Goal: Task Accomplishment & Management: Use online tool/utility

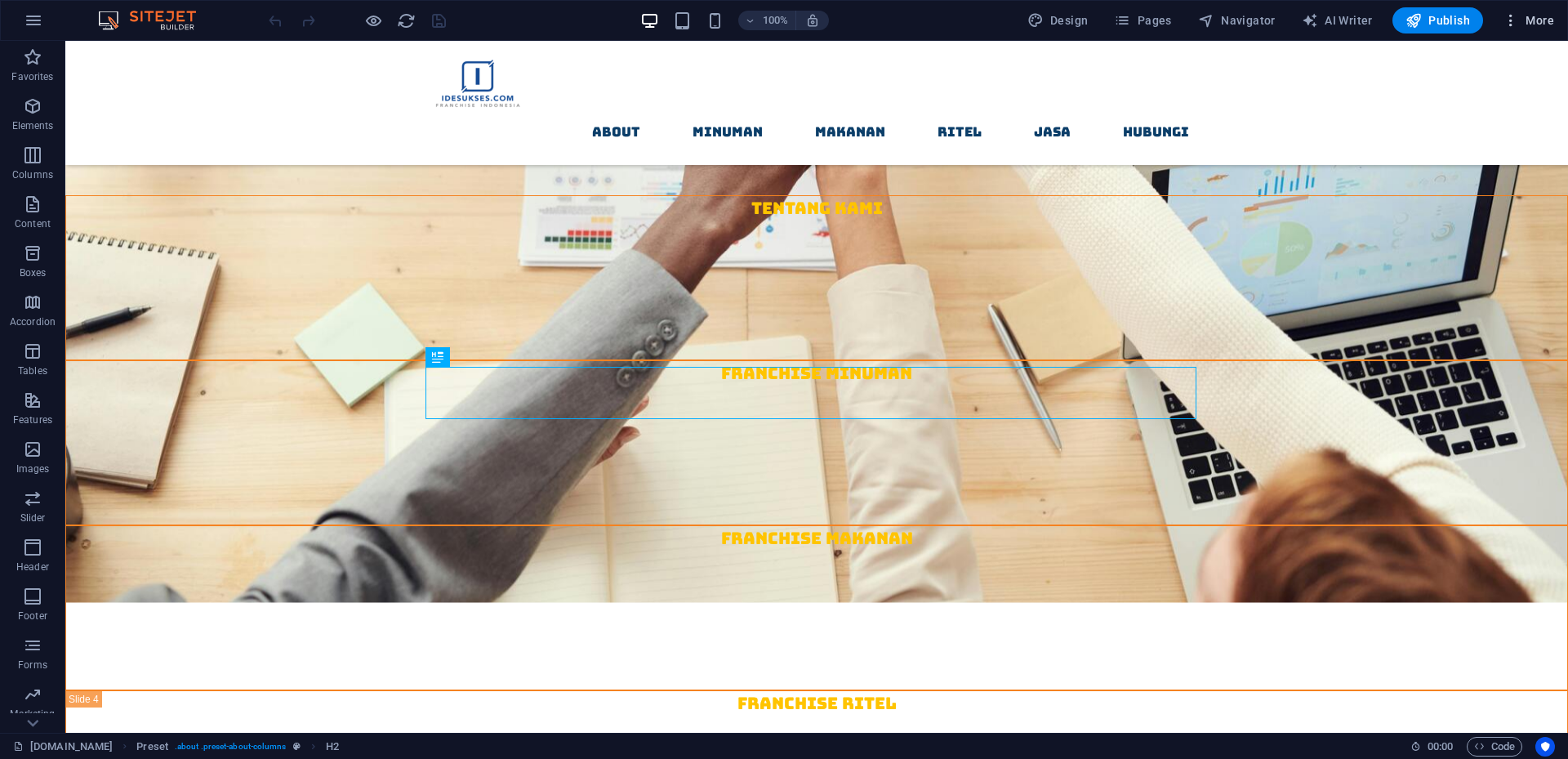
click at [1513, 17] on icon "button" at bounding box center [1510, 20] width 16 height 16
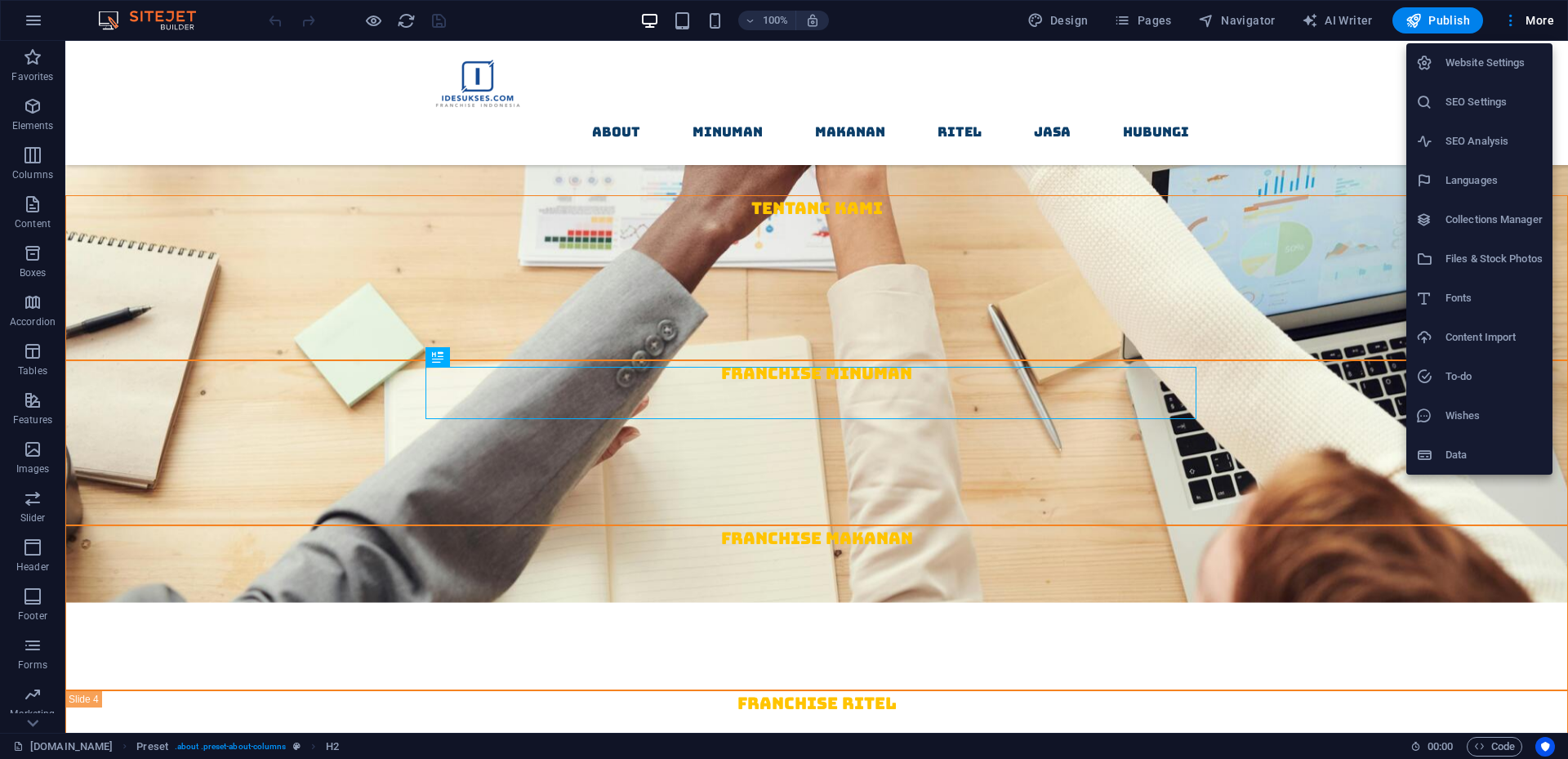
click at [24, 15] on div at bounding box center [784, 380] width 1568 height 759
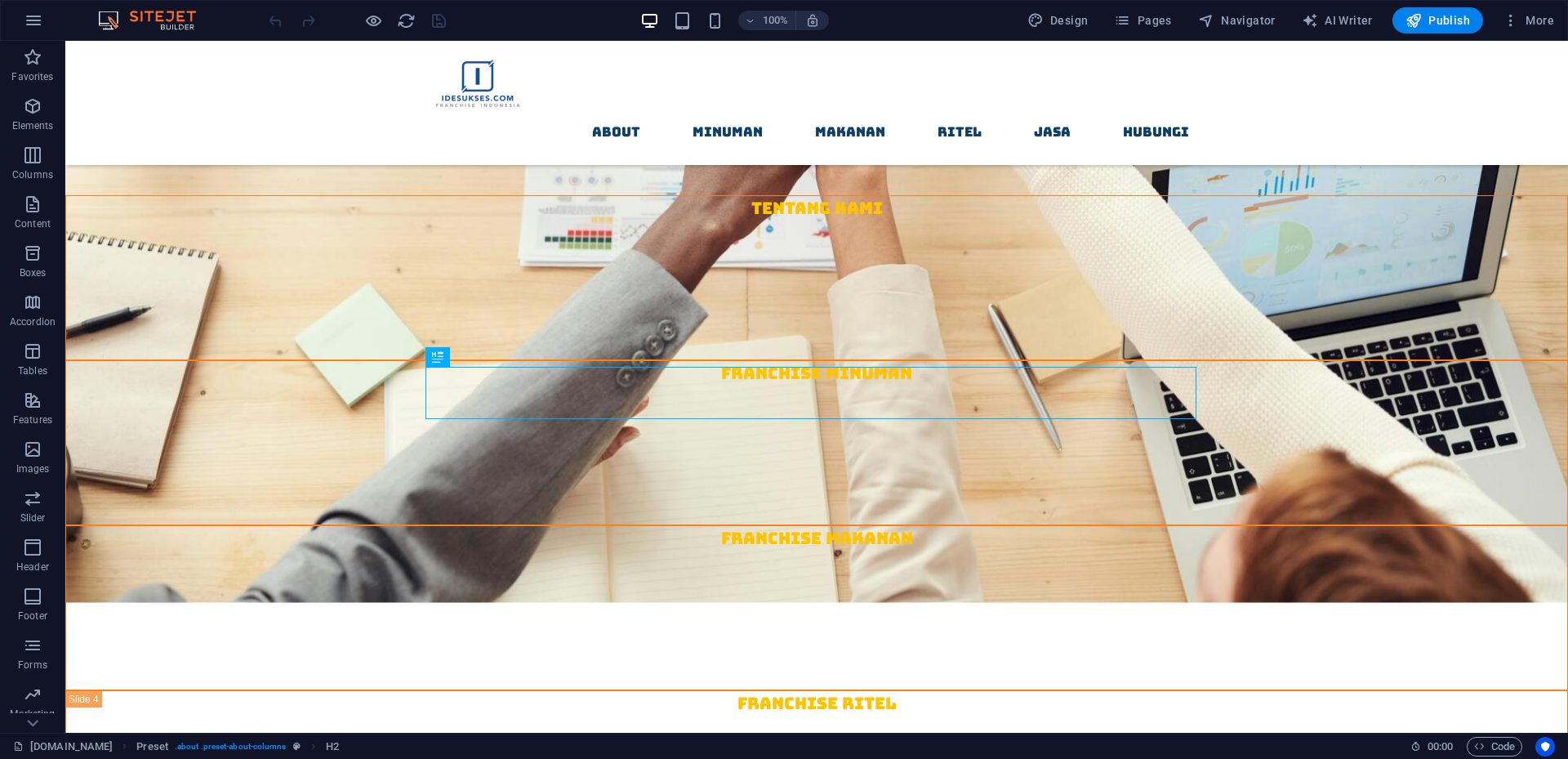
click at [31, 19] on icon "button" at bounding box center [33, 20] width 20 height 20
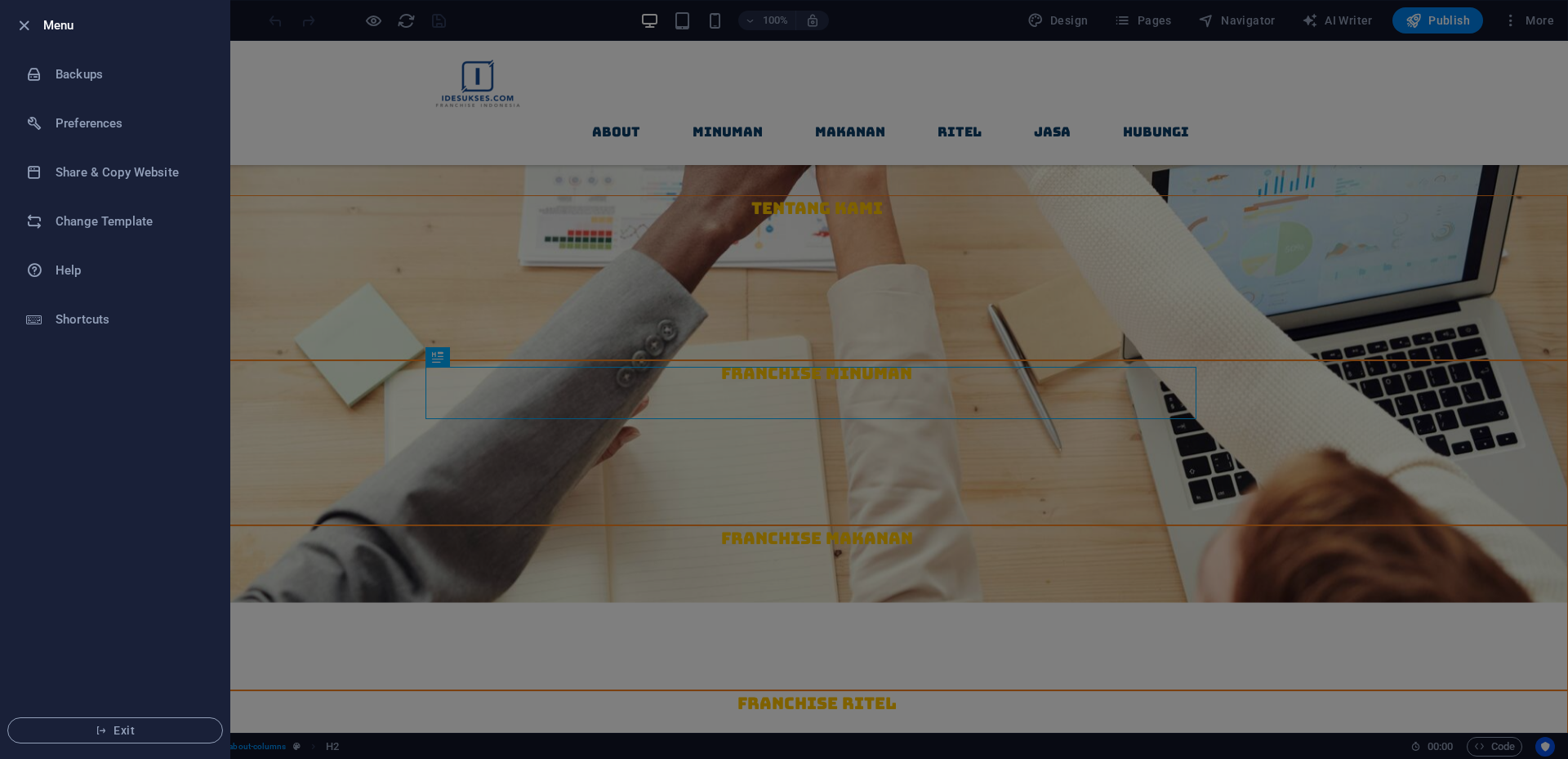
click at [1504, 405] on div at bounding box center [784, 380] width 1568 height 759
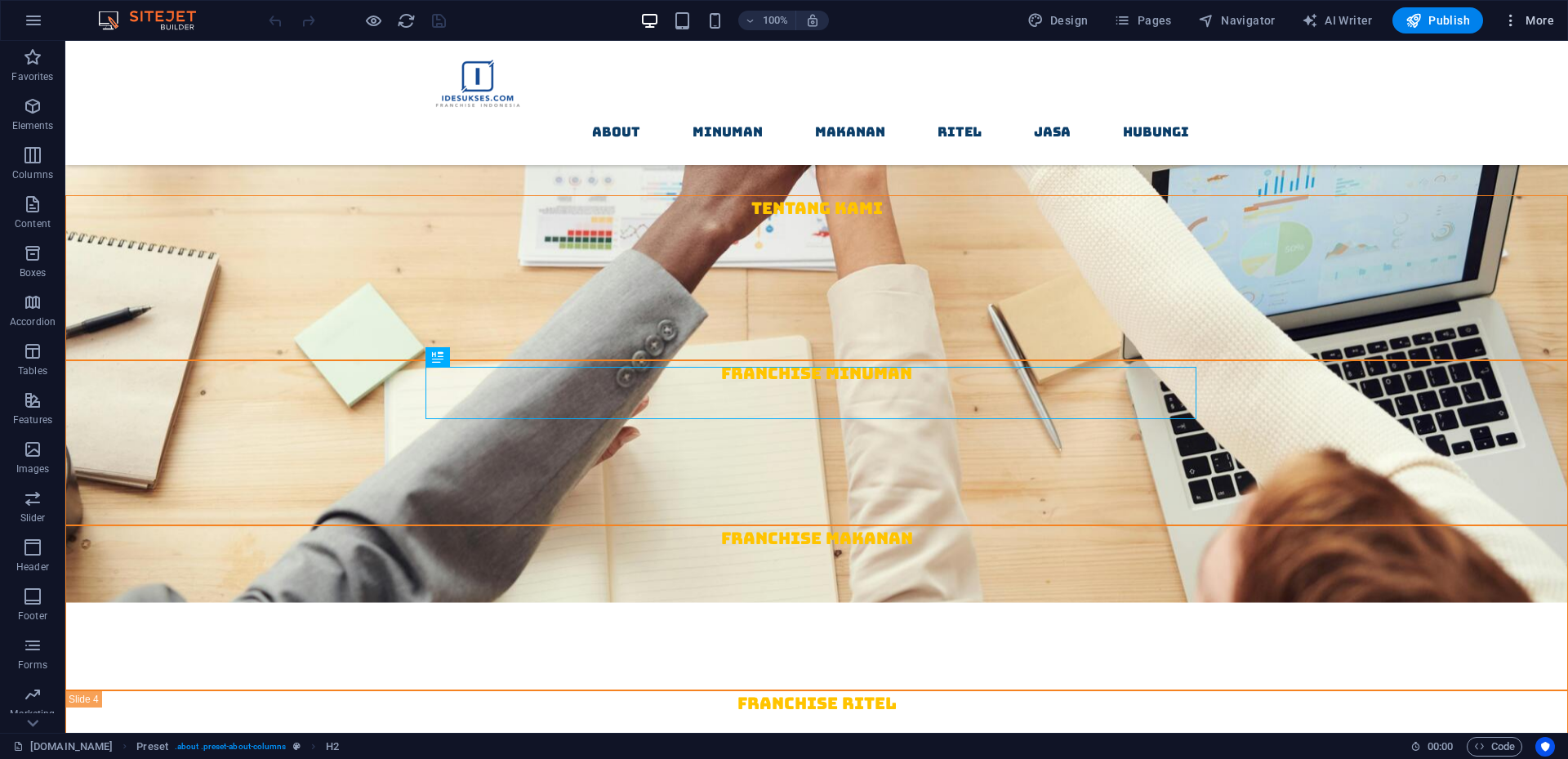
click at [1532, 24] on span "More" at bounding box center [1529, 20] width 51 height 16
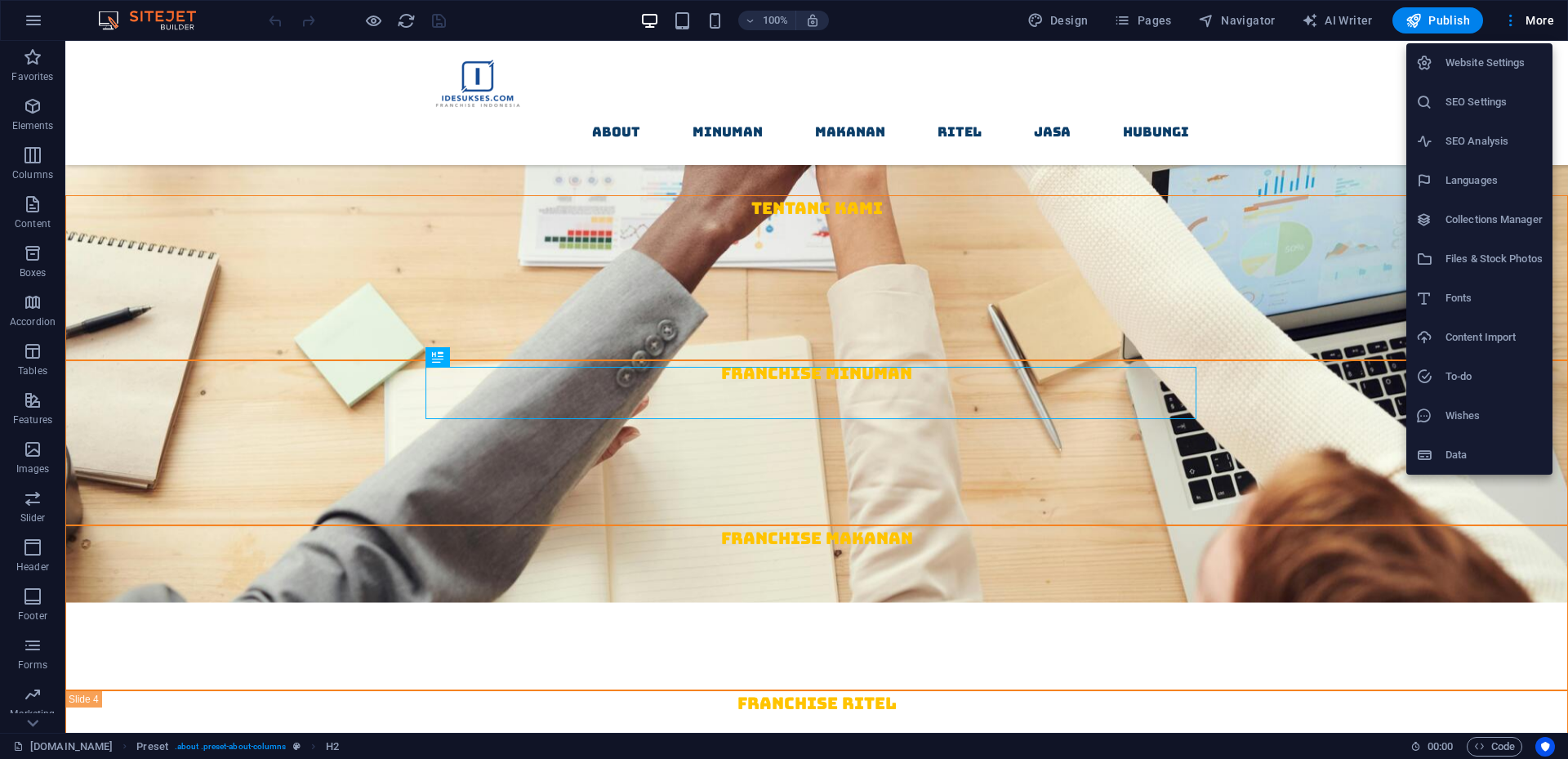
click at [1481, 70] on h6 "Website Settings" at bounding box center [1494, 63] width 97 height 20
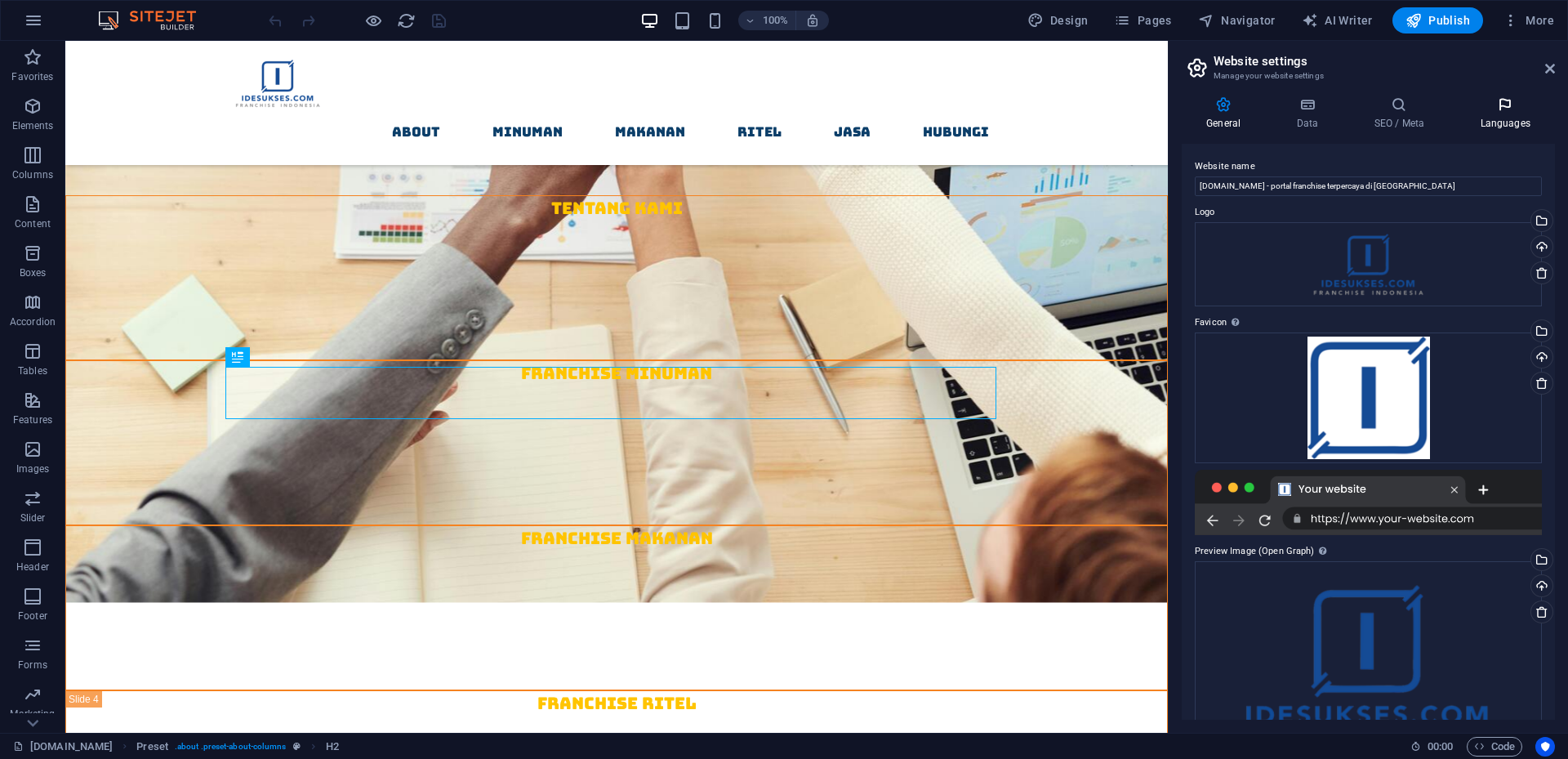
click at [1499, 108] on icon at bounding box center [1505, 104] width 100 height 16
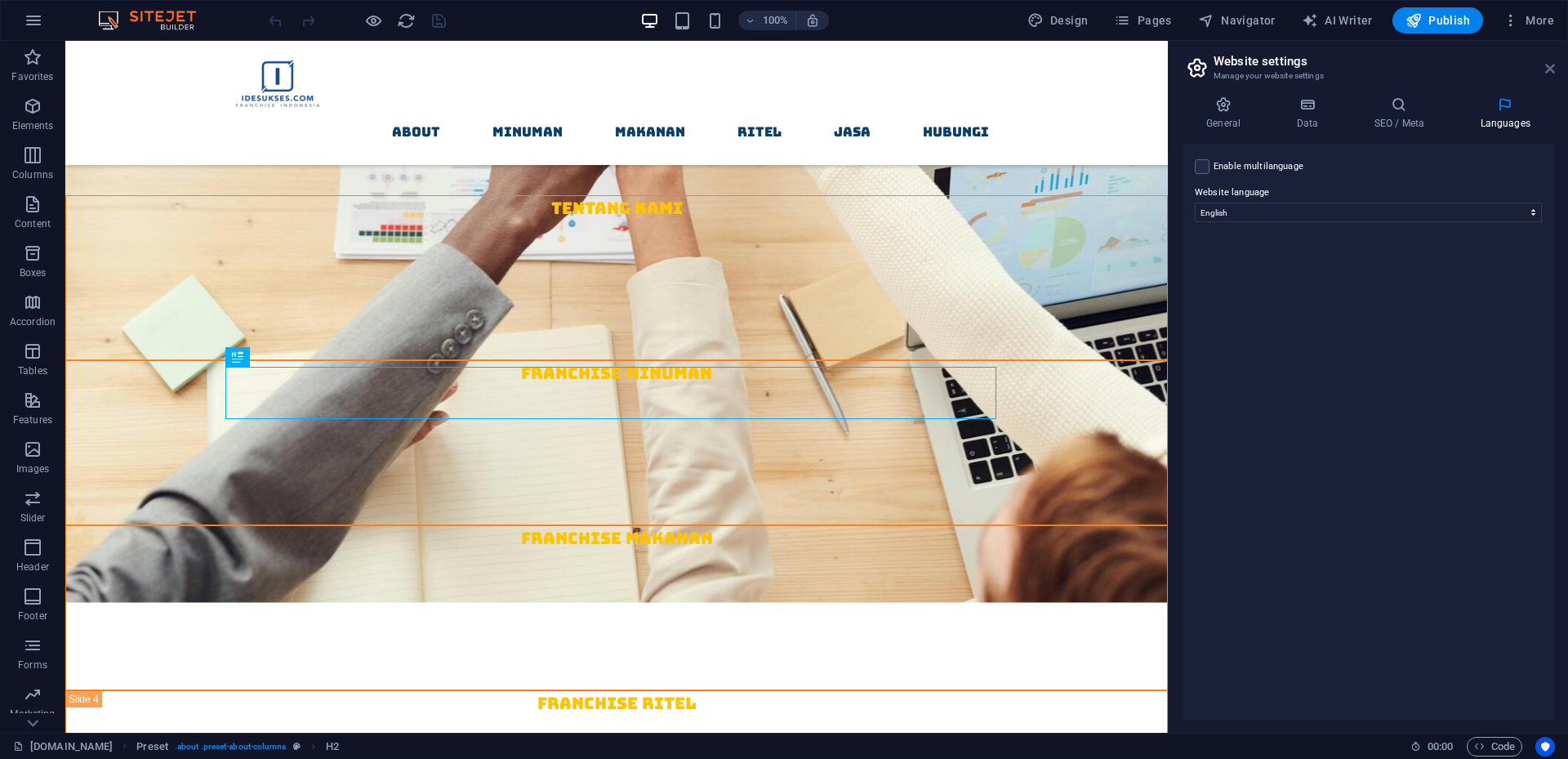
click at [1553, 66] on icon at bounding box center [1550, 68] width 9 height 13
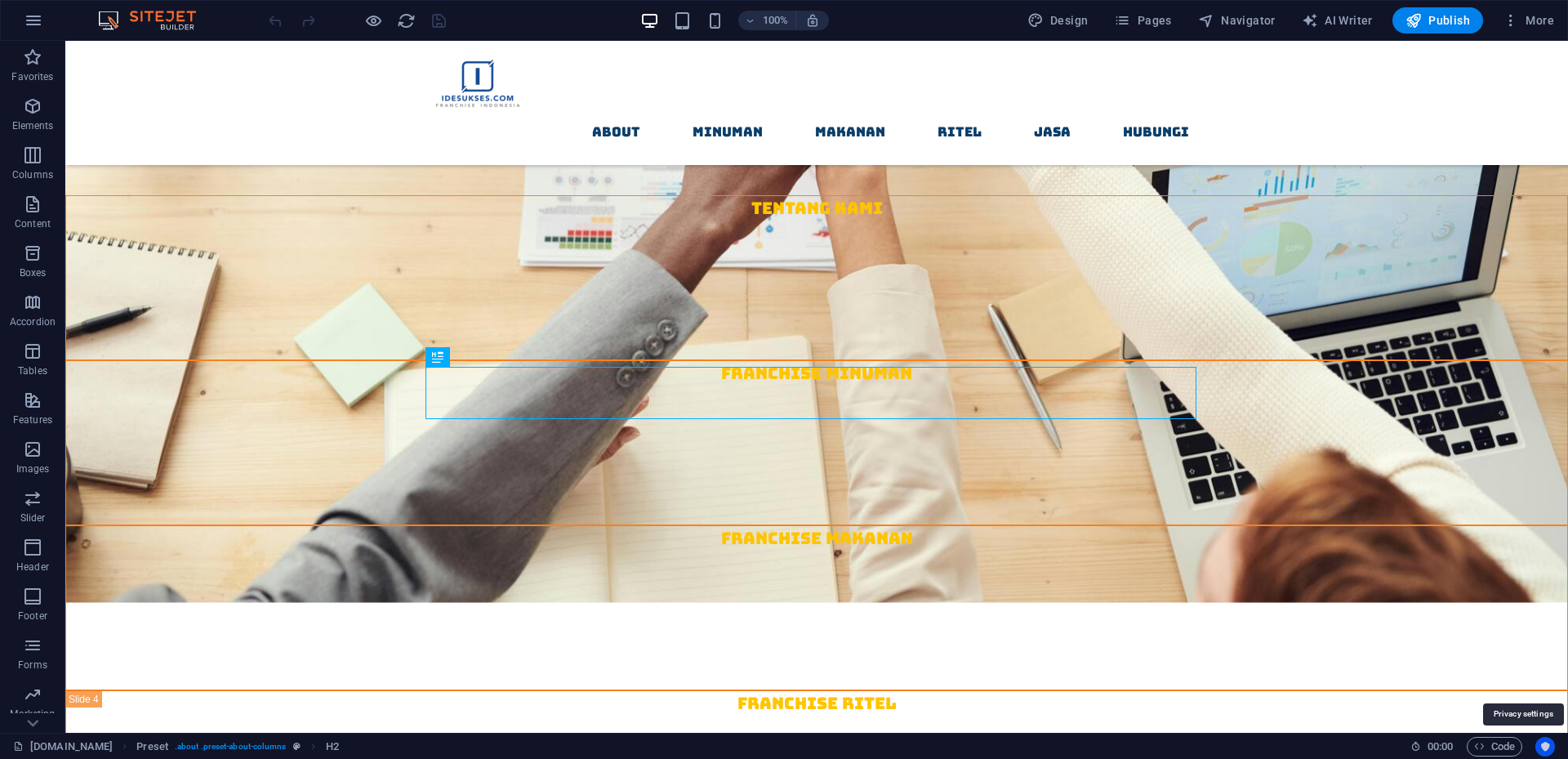
click at [1544, 750] on icon "Usercentrics" at bounding box center [1545, 746] width 11 height 11
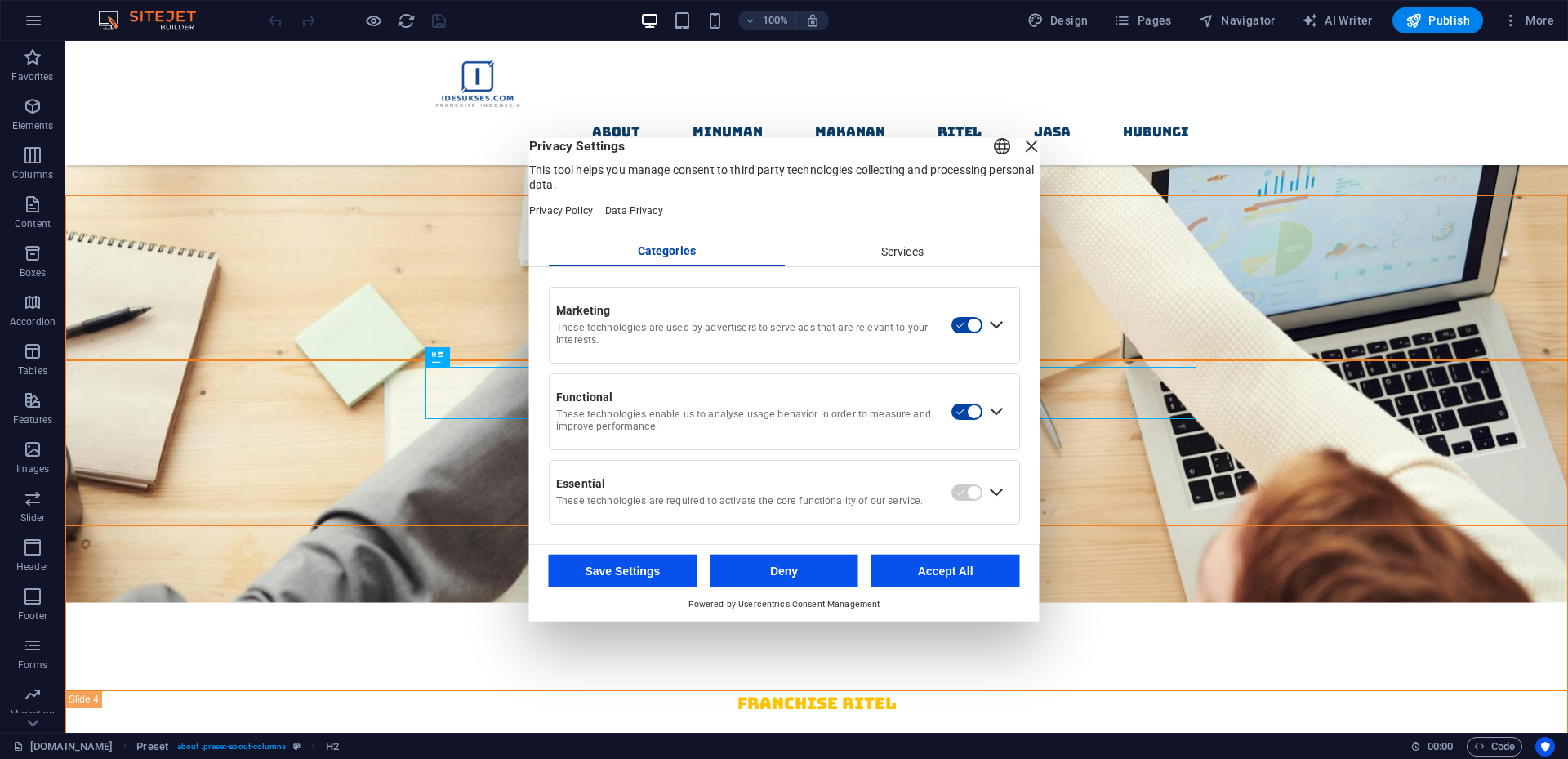
click at [1020, 157] on div "Close Layer" at bounding box center [1032, 145] width 23 height 23
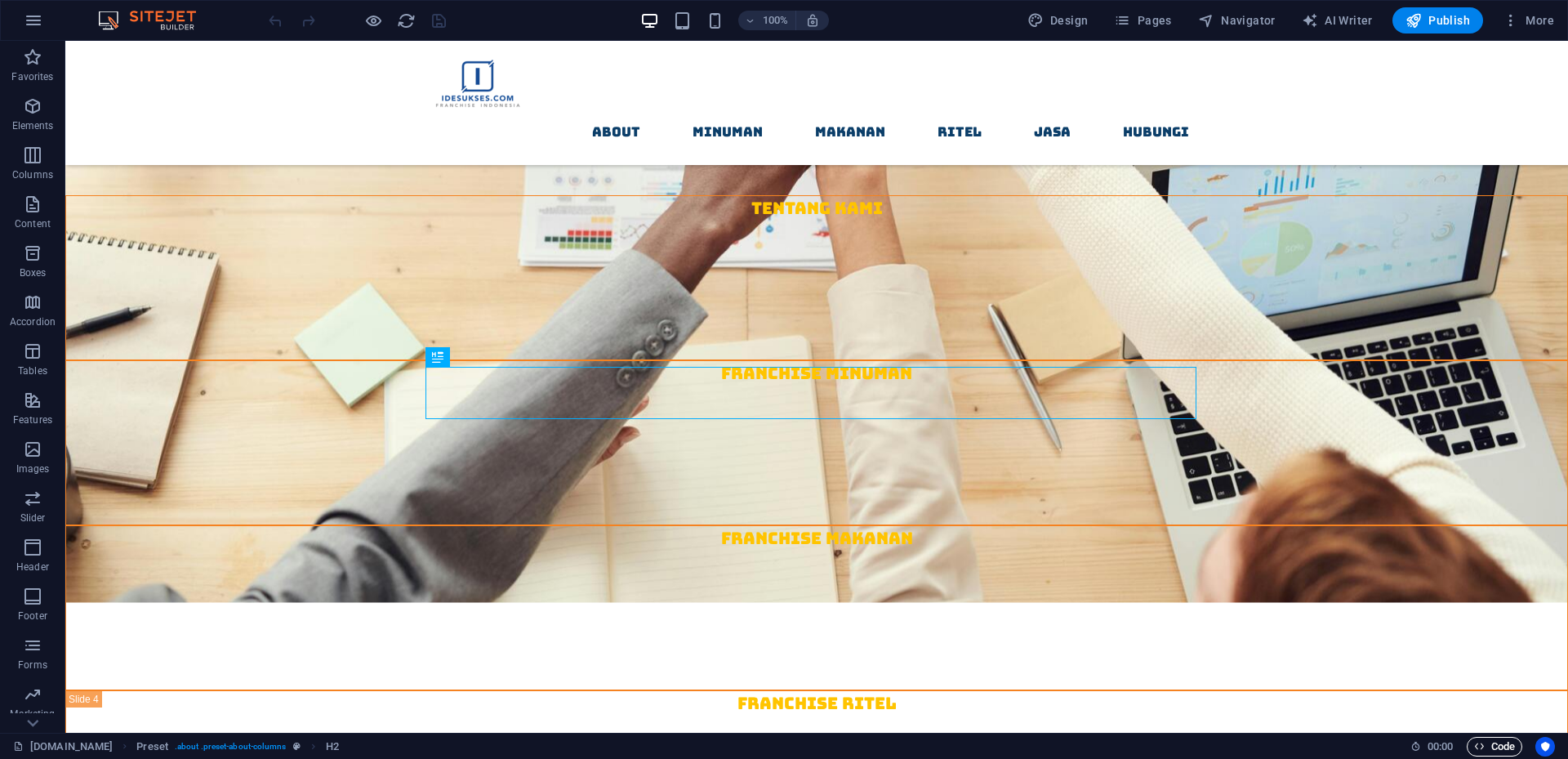
click at [1495, 750] on span "Code" at bounding box center [1495, 746] width 41 height 20
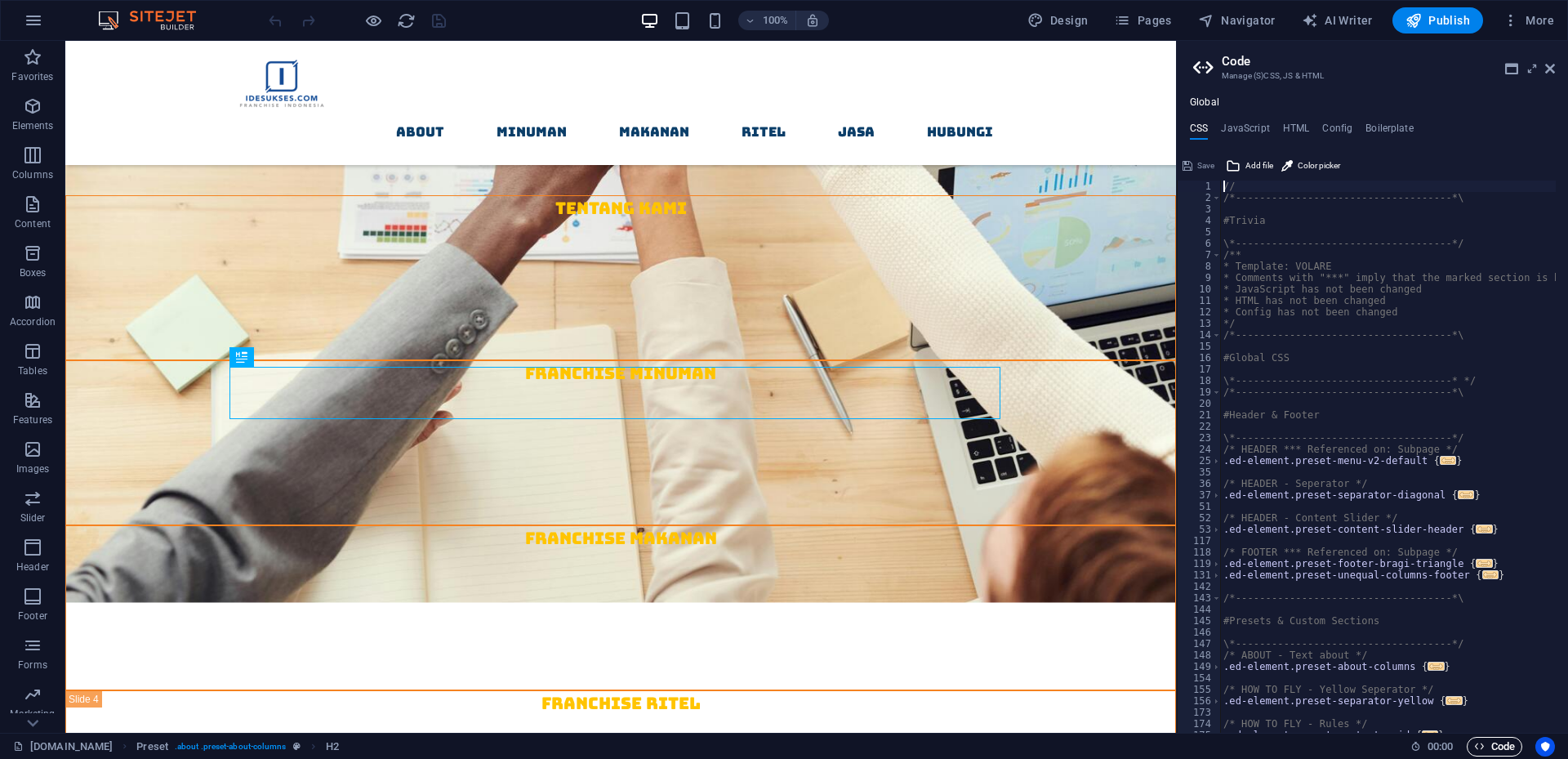
click at [1495, 750] on span "Code" at bounding box center [1495, 746] width 41 height 20
click at [1550, 63] on icon at bounding box center [1550, 68] width 9 height 13
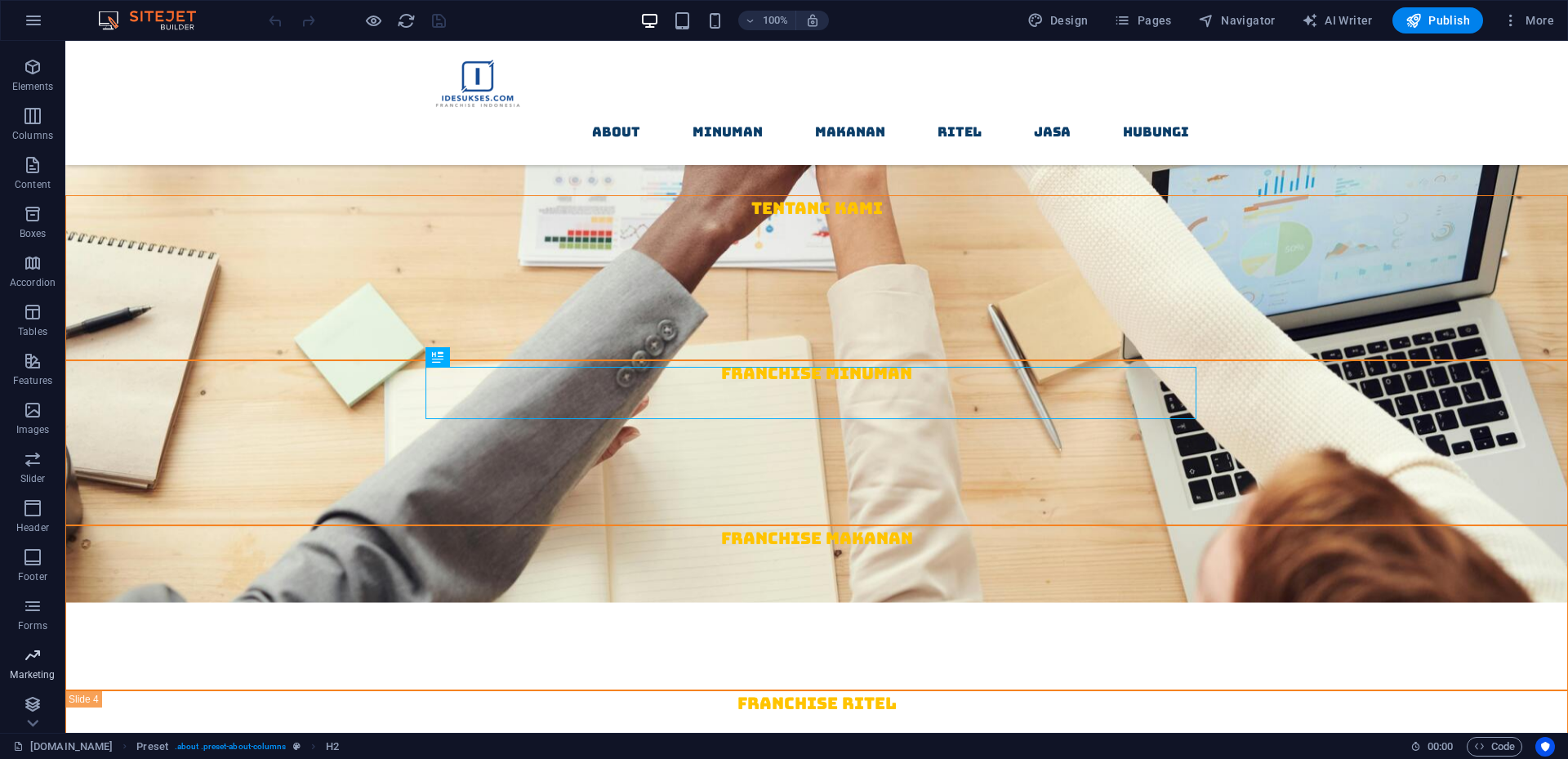
scroll to position [43, 0]
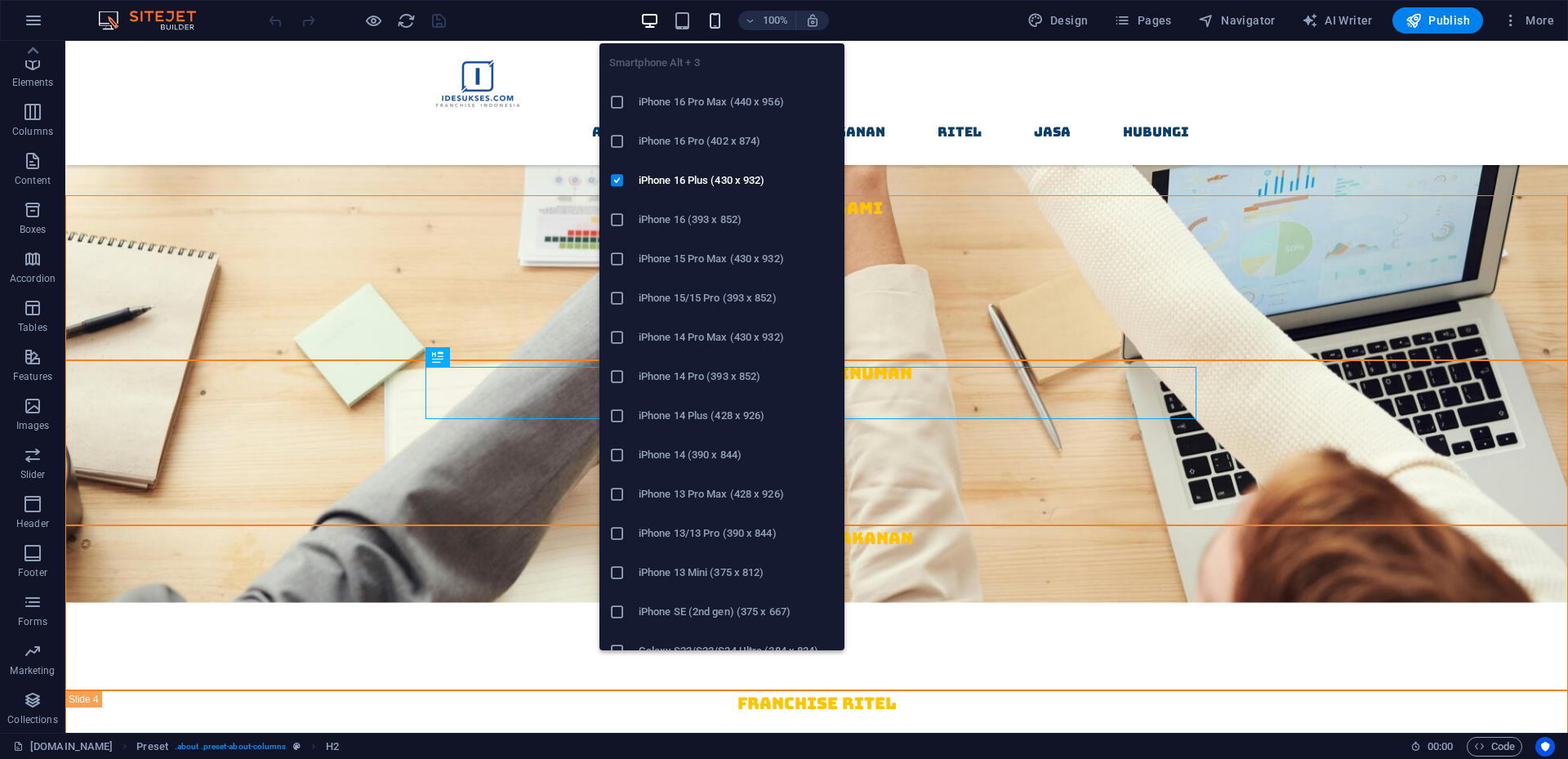
click at [717, 21] on icon "button" at bounding box center [715, 21] width 19 height 19
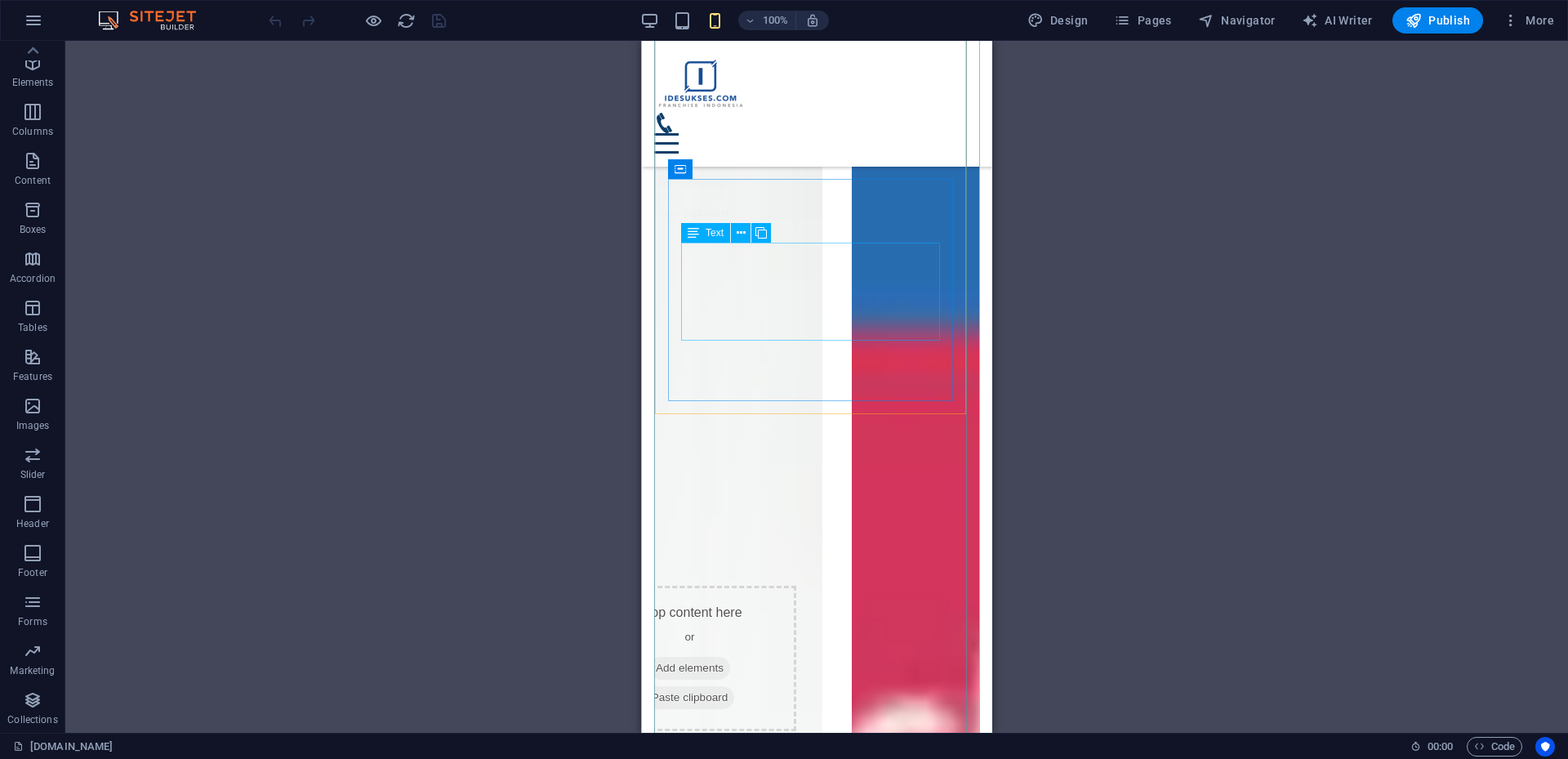
scroll to position [22518, 0]
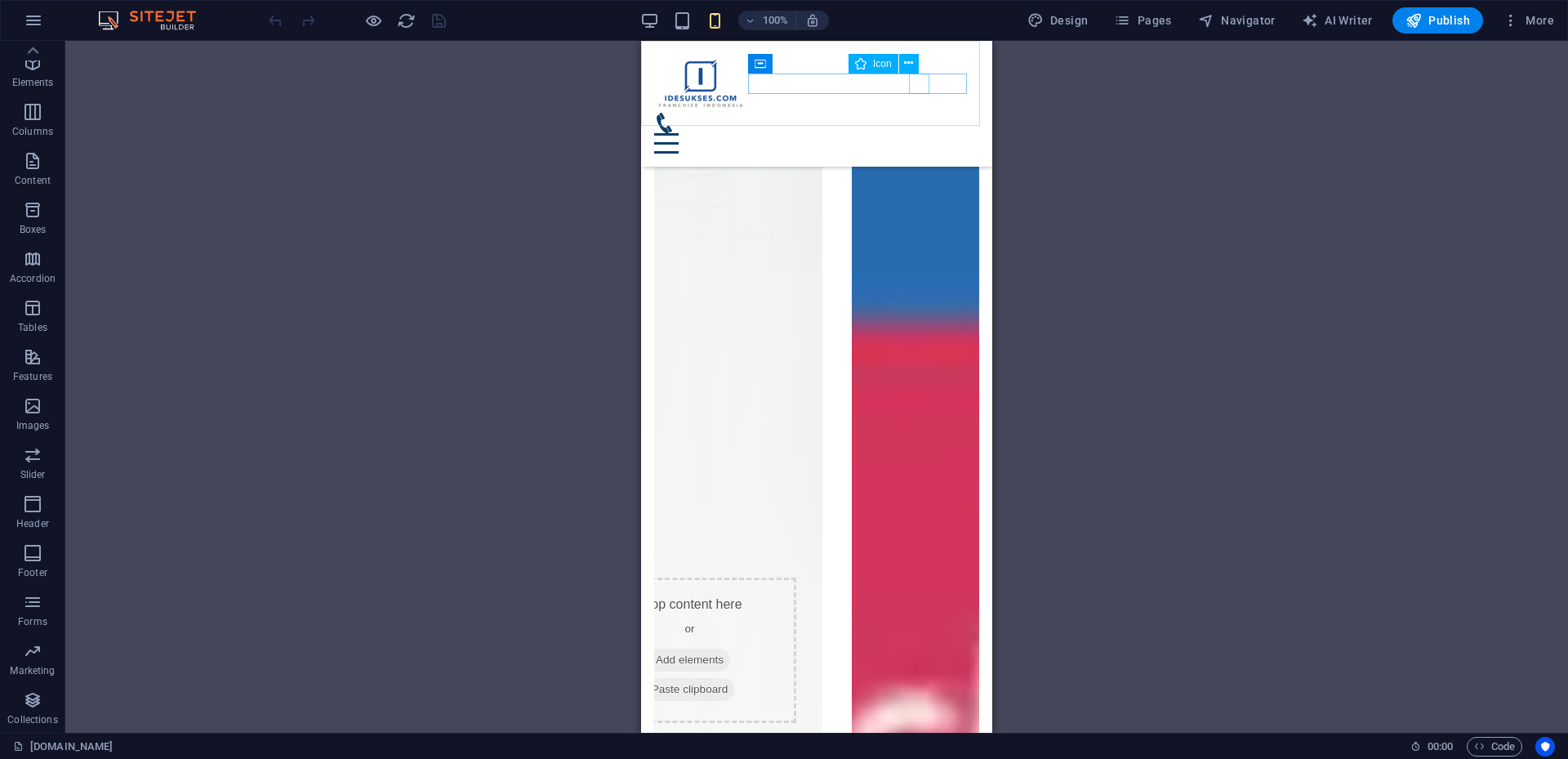
click at [918, 112] on figure at bounding box center [810, 123] width 312 height 21
select select "xMidYMid"
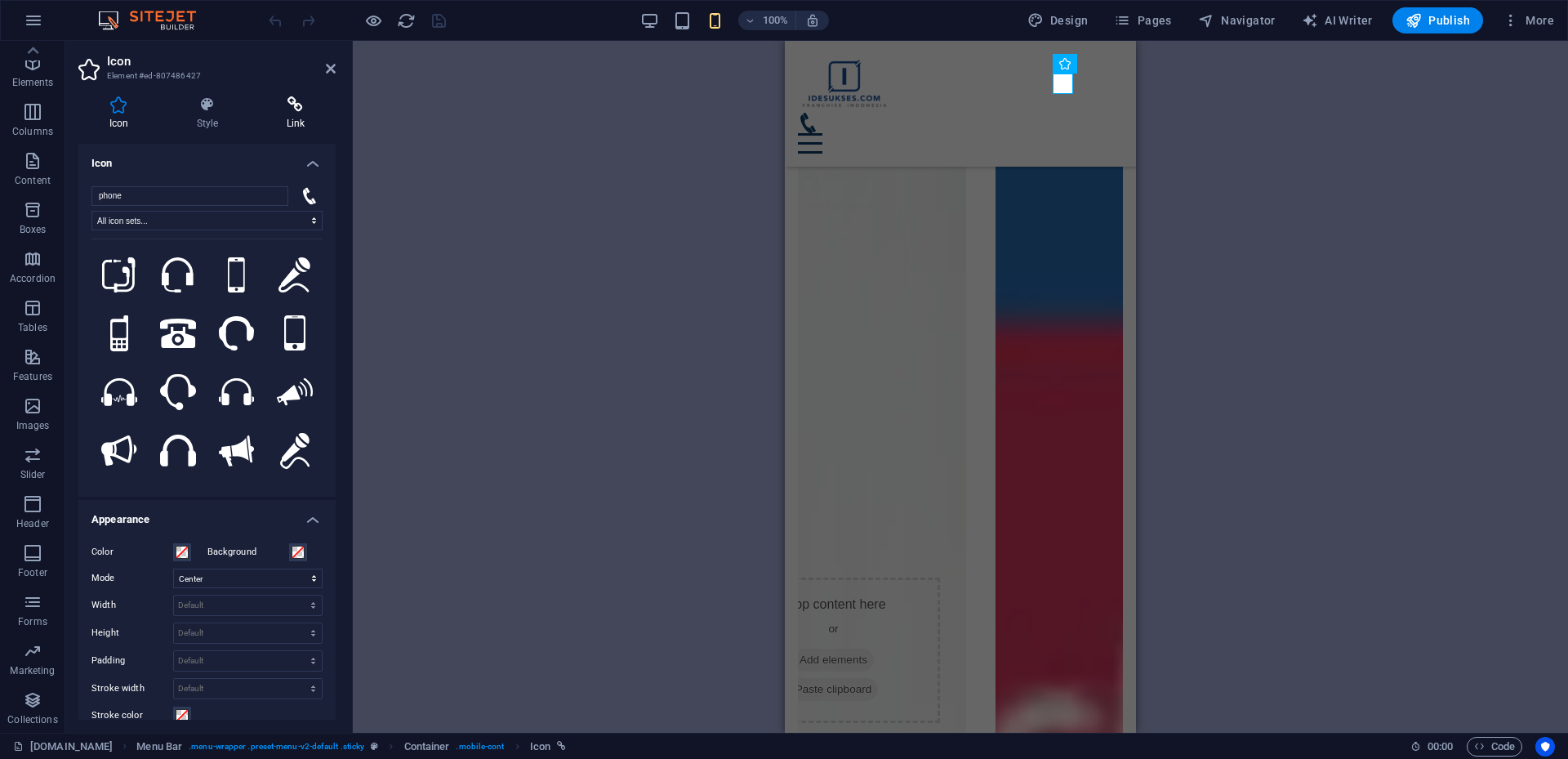
click at [305, 110] on icon at bounding box center [295, 104] width 80 height 16
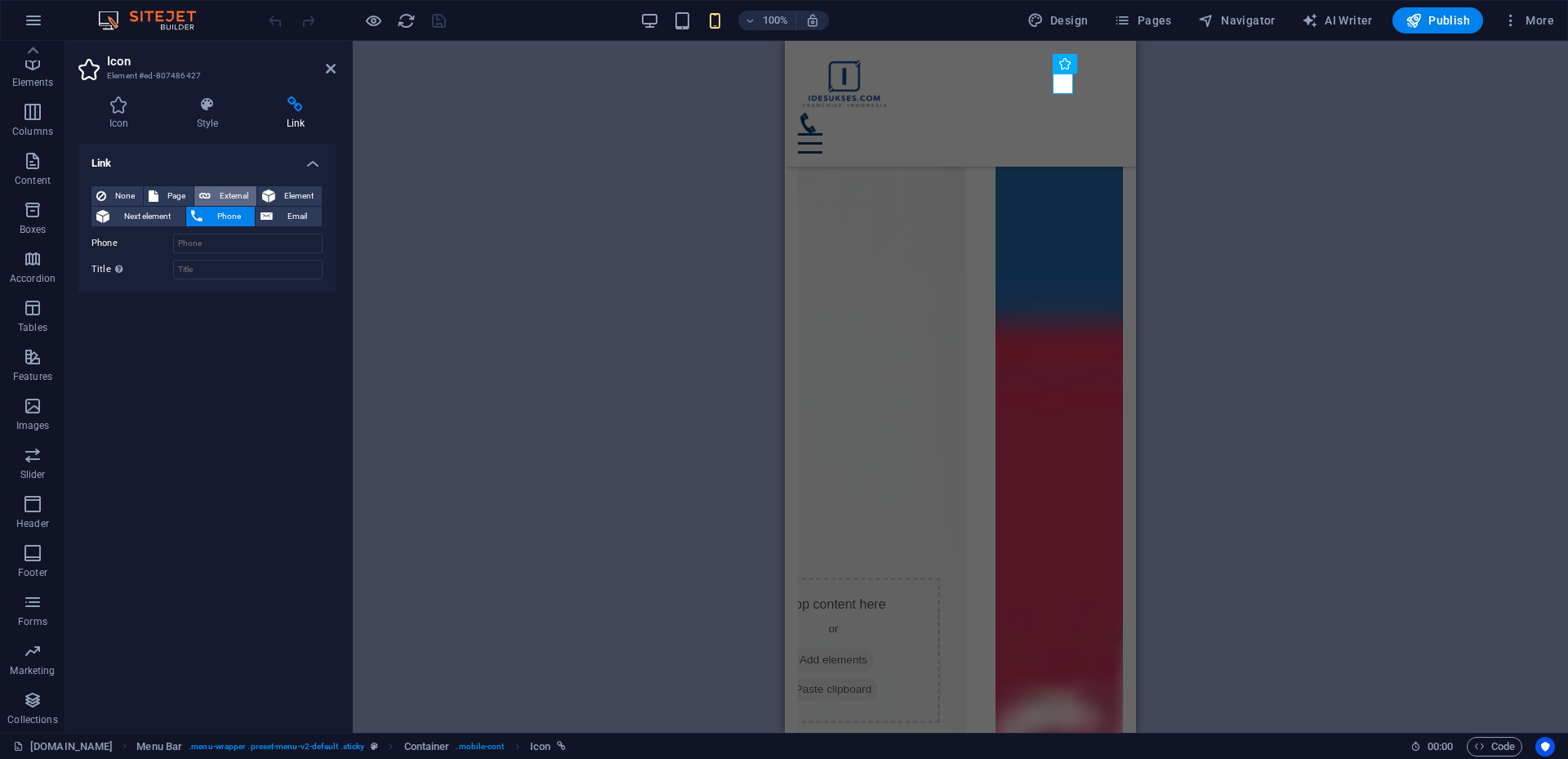
click at [228, 195] on span "External" at bounding box center [233, 196] width 36 height 20
select select "blank"
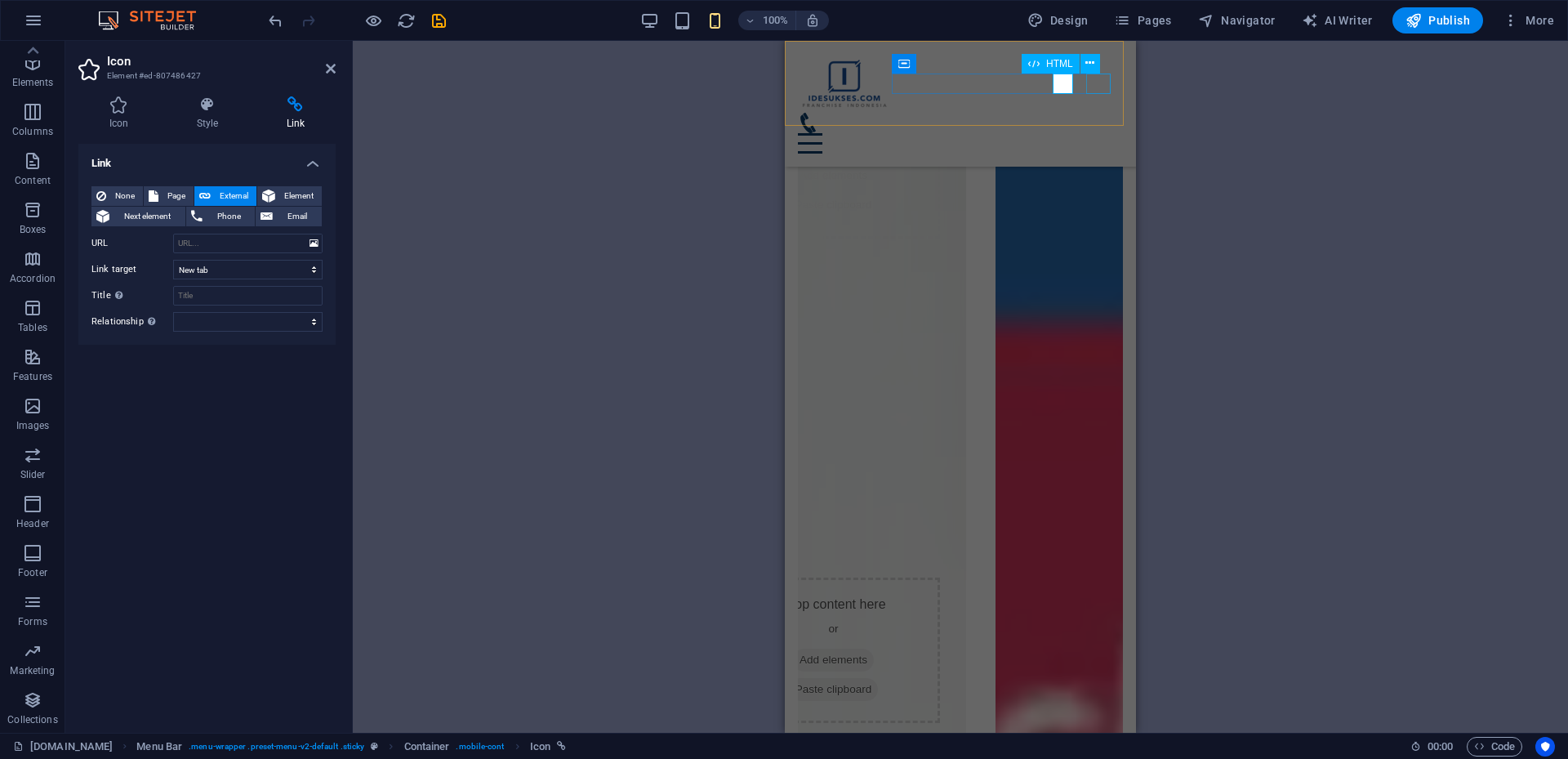
click at [1099, 133] on div at bounding box center [960, 143] width 325 height 21
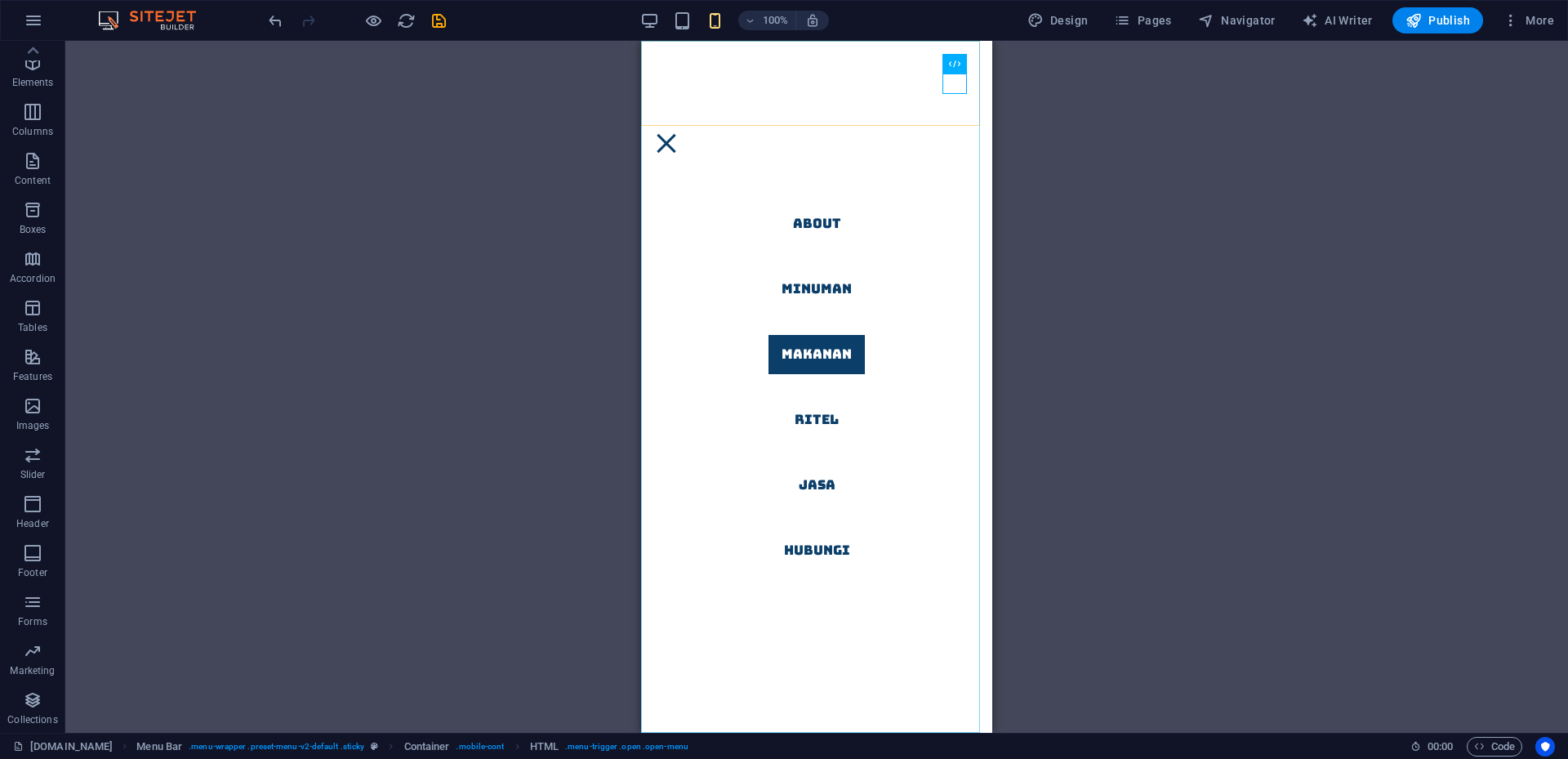
click at [811, 544] on nav "About [PERSON_NAME] Ritel Jasa Hubungi" at bounding box center [816, 387] width 351 height 692
click at [809, 549] on nav "About [PERSON_NAME] Ritel Jasa Hubungi" at bounding box center [816, 387] width 351 height 692
select select
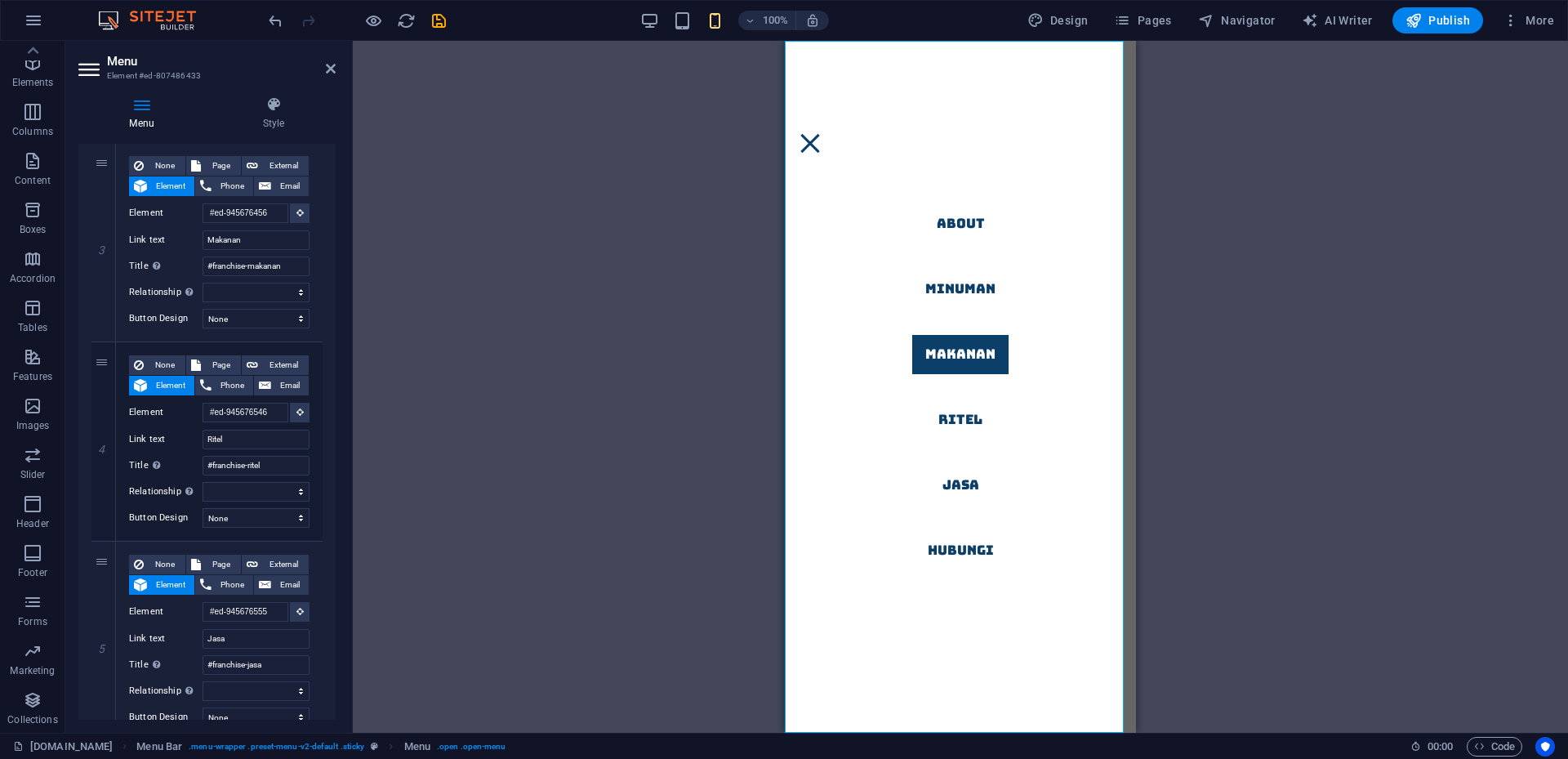
scroll to position [817, 0]
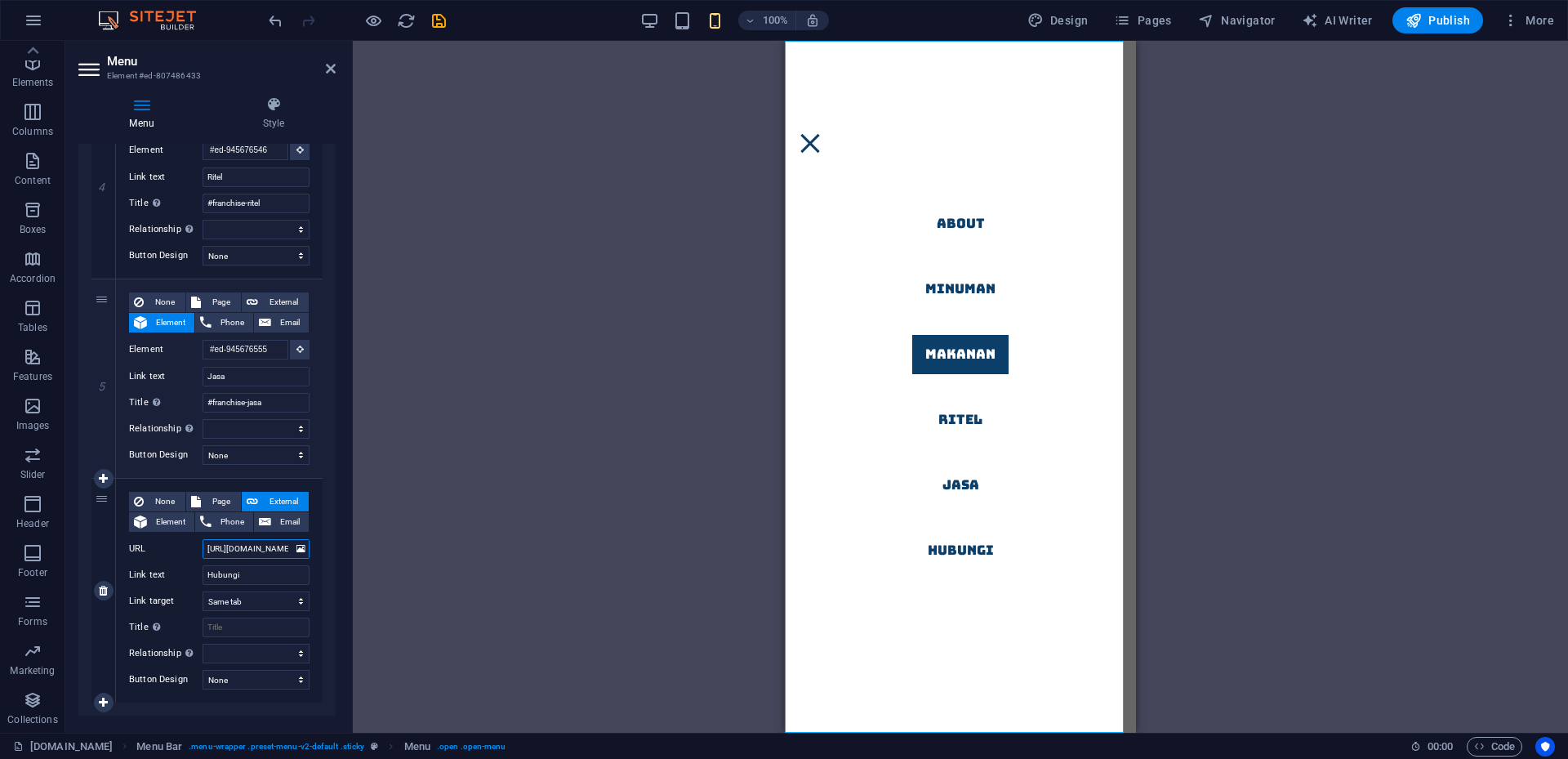
click at [263, 547] on input "[URL][DOMAIN_NAME][DOMAIN_NAME]." at bounding box center [256, 549] width 107 height 20
click at [263, 548] on input "[URL][DOMAIN_NAME][DOMAIN_NAME]." at bounding box center [256, 549] width 107 height 20
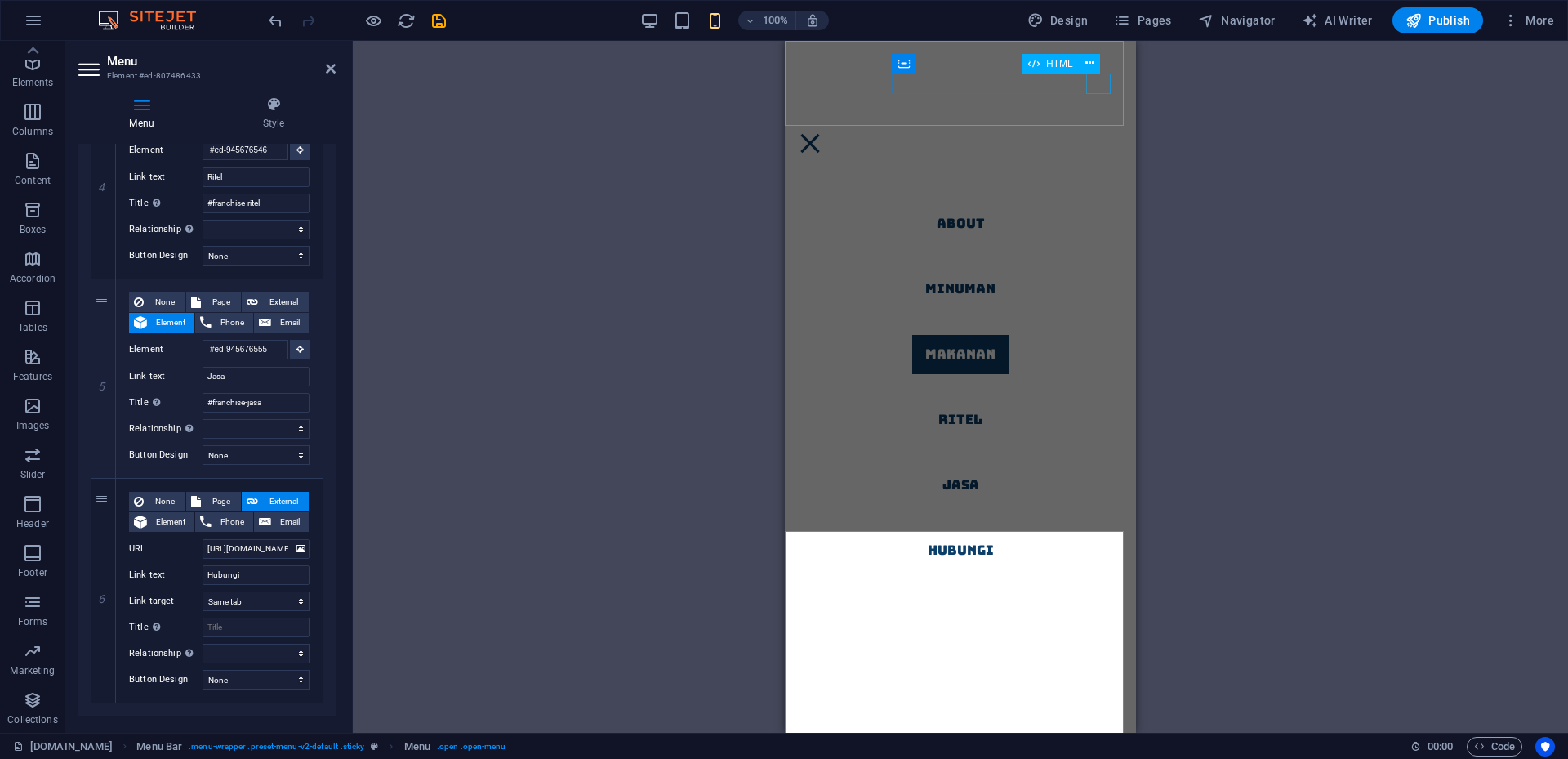
click at [1101, 72] on div "HTML" at bounding box center [1067, 64] width 89 height 21
click at [1316, 161] on div "H2 Preset Container Container Preset Preset Container Container Container Conta…" at bounding box center [960, 387] width 1215 height 692
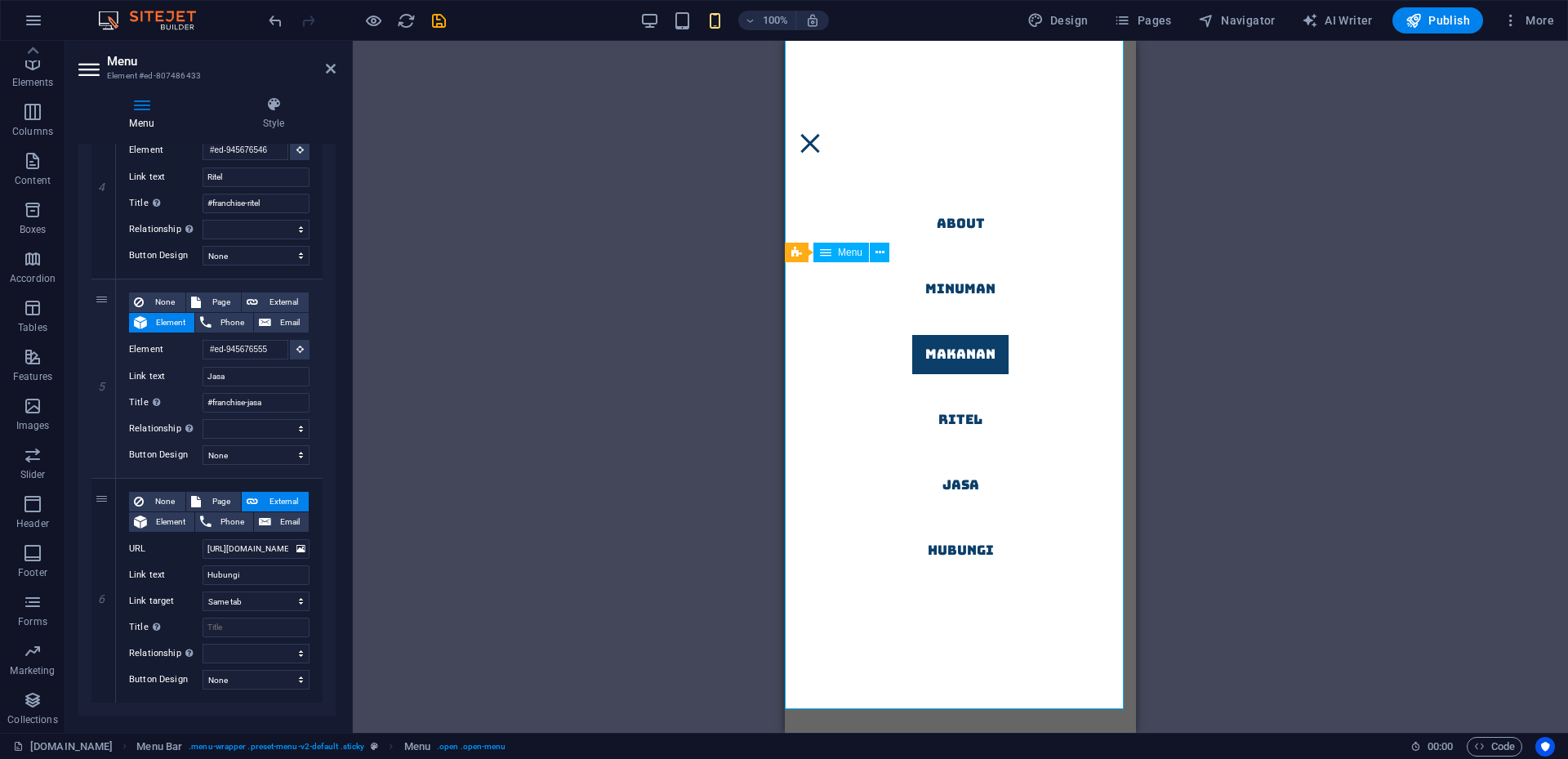
scroll to position [22437, 0]
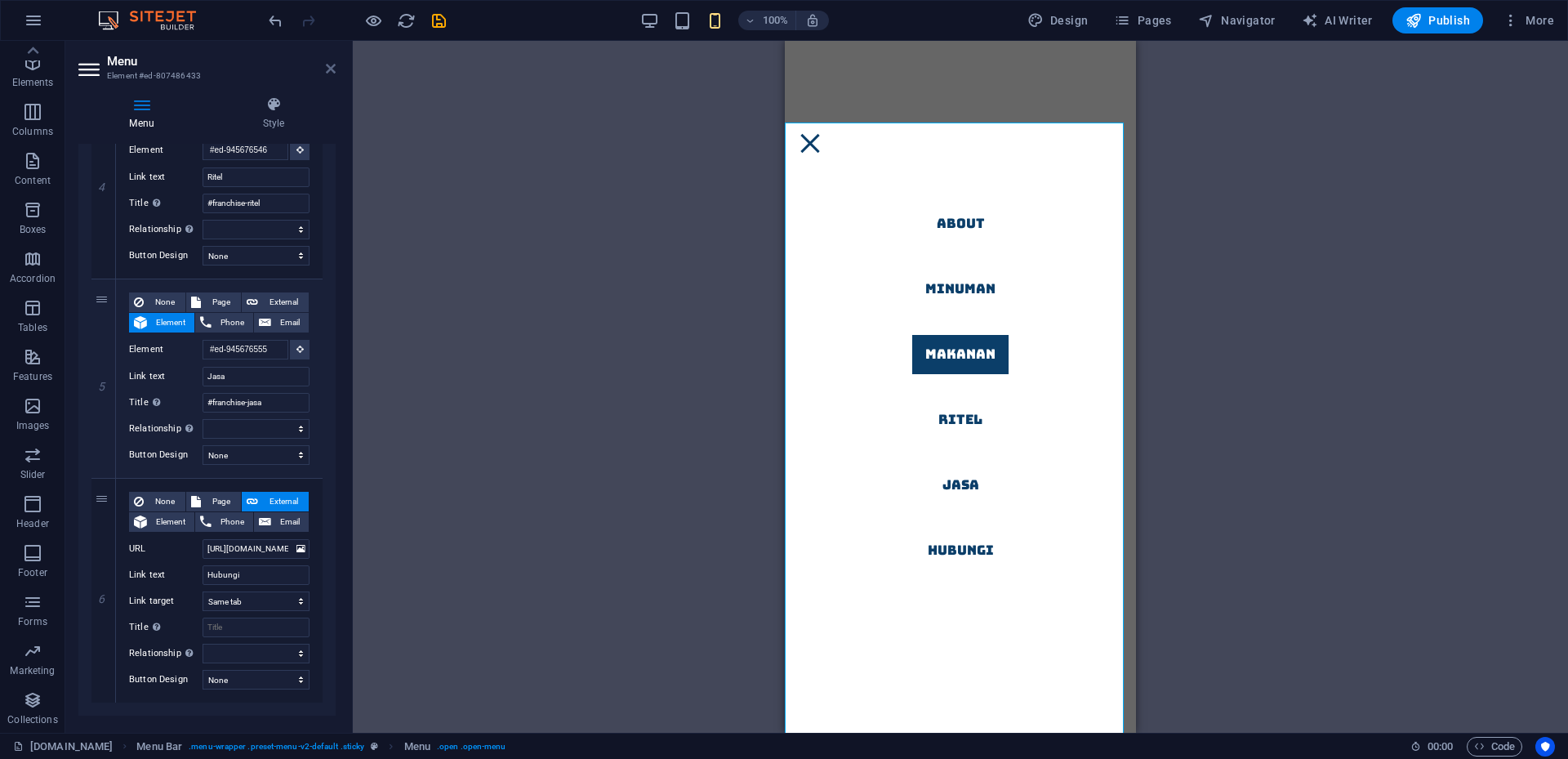
click at [330, 69] on icon at bounding box center [330, 68] width 9 height 13
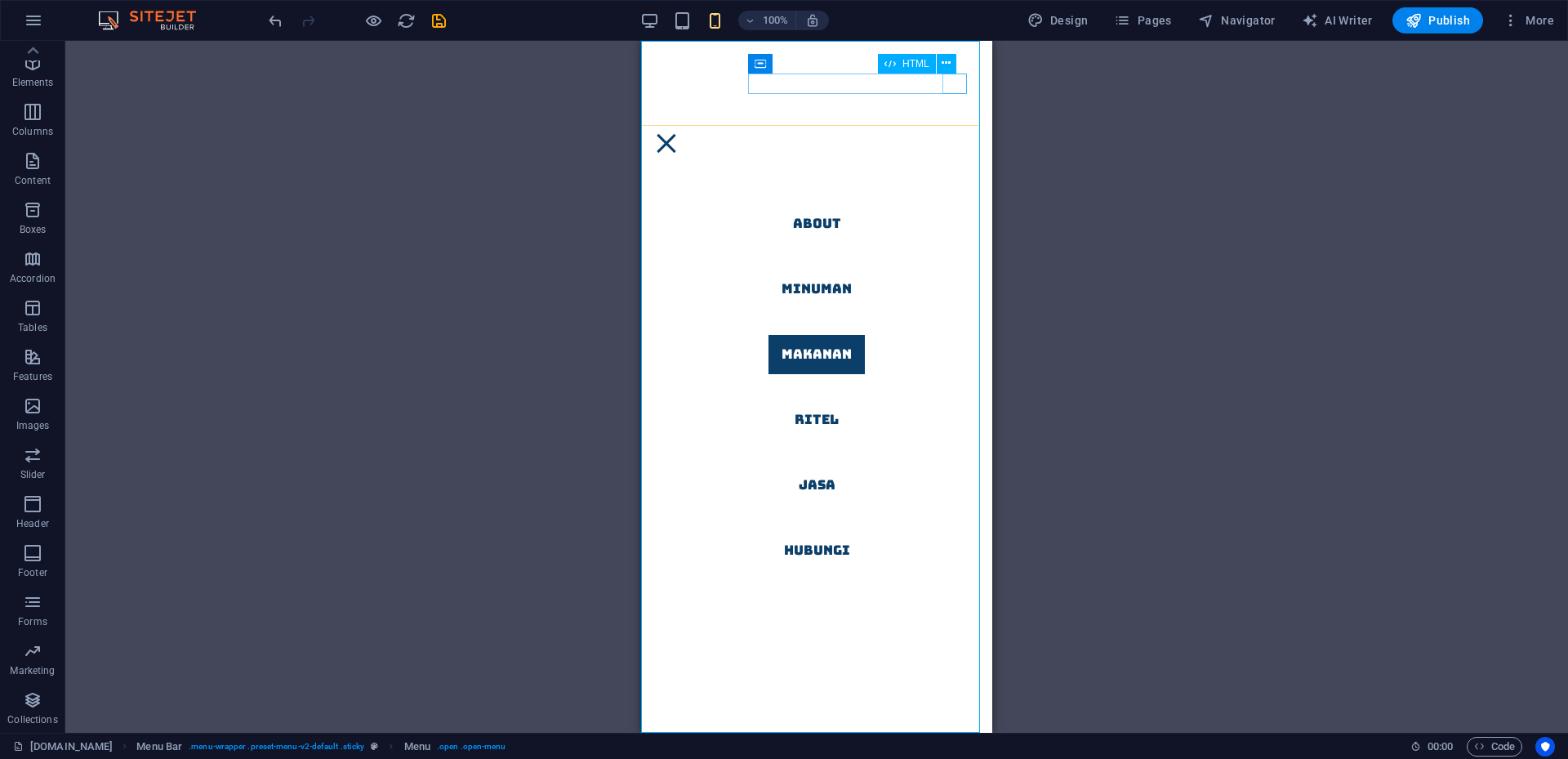
click at [679, 133] on div at bounding box center [666, 143] width 25 height 21
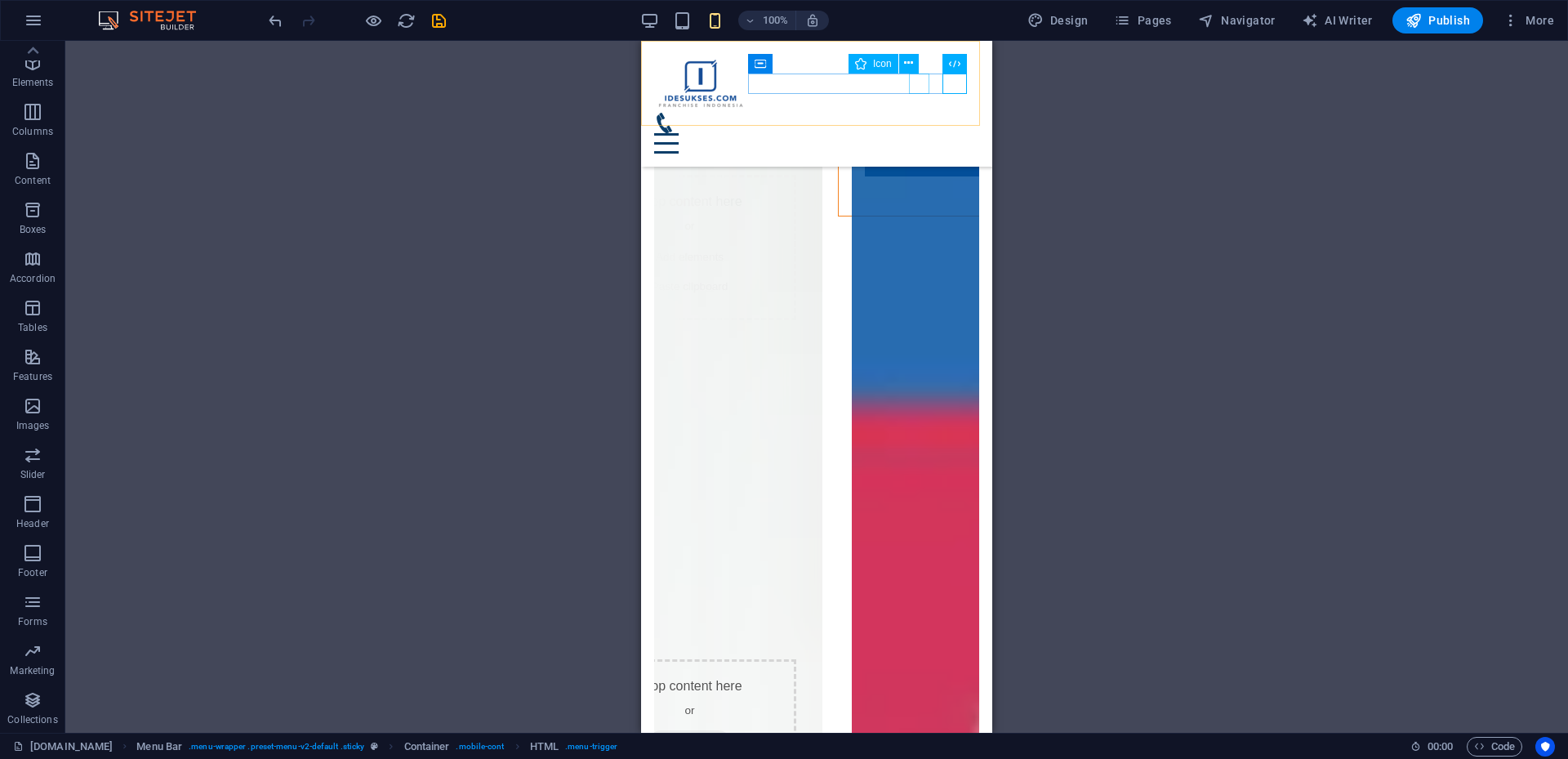
click at [918, 112] on figure at bounding box center [810, 123] width 312 height 21
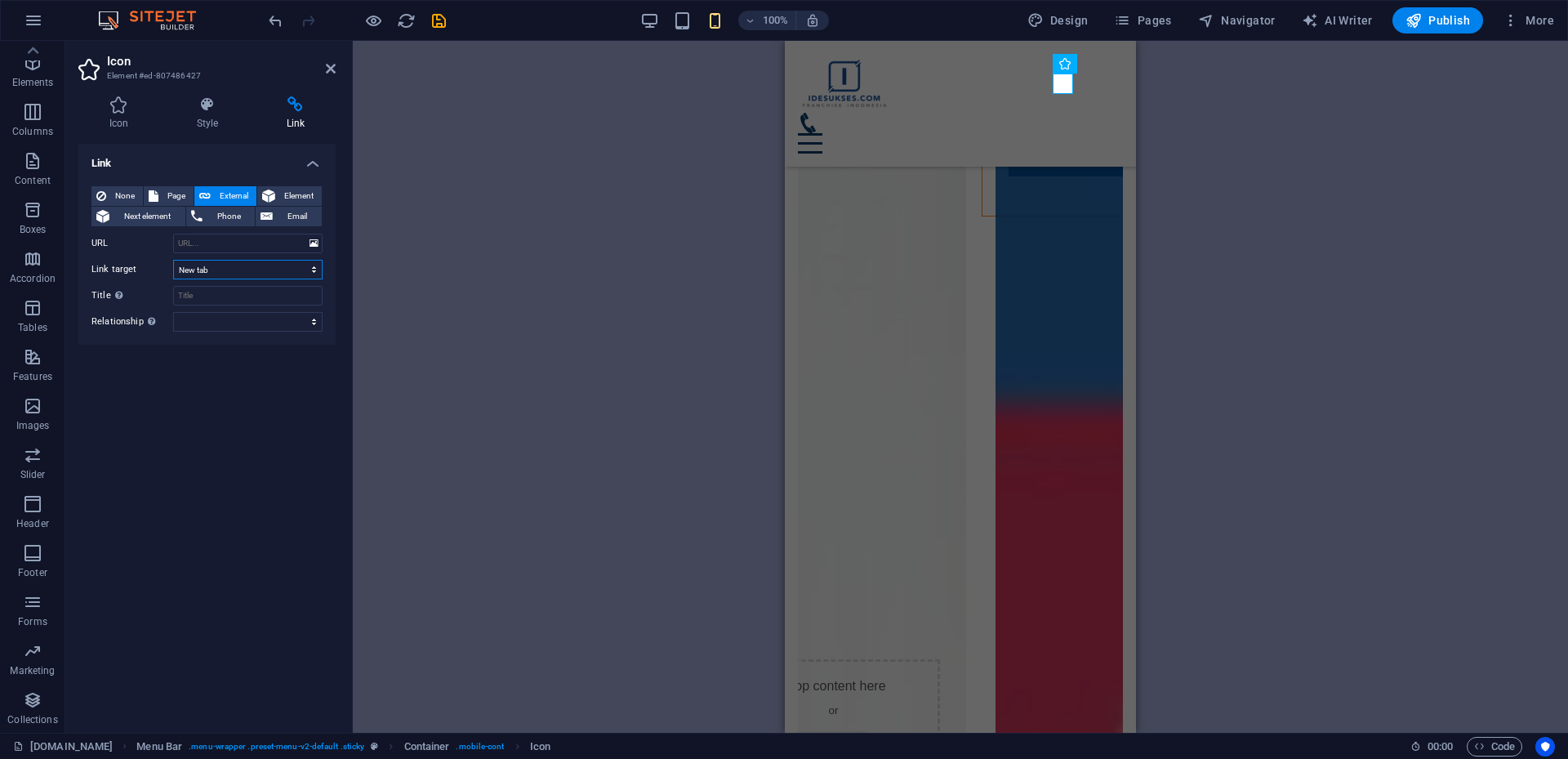
click at [236, 275] on select "New tab Same tab Overlay" at bounding box center [248, 270] width 149 height 20
select select
click at [173, 260] on select "New tab Same tab Overlay" at bounding box center [248, 270] width 149 height 20
click at [233, 243] on input "URL" at bounding box center [248, 243] width 149 height 20
paste input "[URL][DOMAIN_NAME][DOMAIN_NAME]."
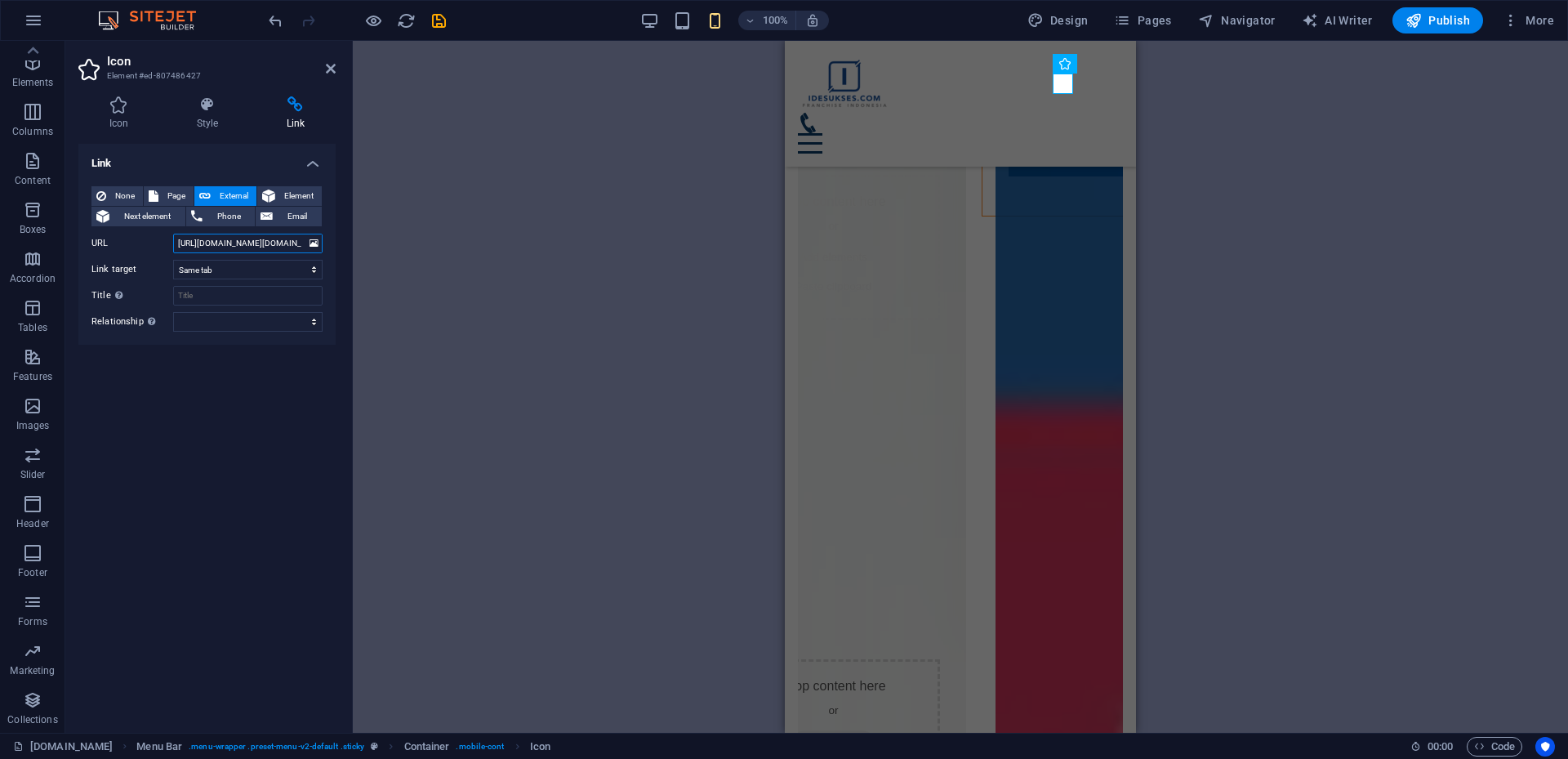
scroll to position [0, 485]
type input "[URL][DOMAIN_NAME][DOMAIN_NAME]."
click at [277, 412] on div "Link None Page External Element Next element Phone Email Page [DOMAIN_NAME] Sub…" at bounding box center [207, 432] width 257 height 576
click at [331, 69] on icon at bounding box center [330, 68] width 9 height 13
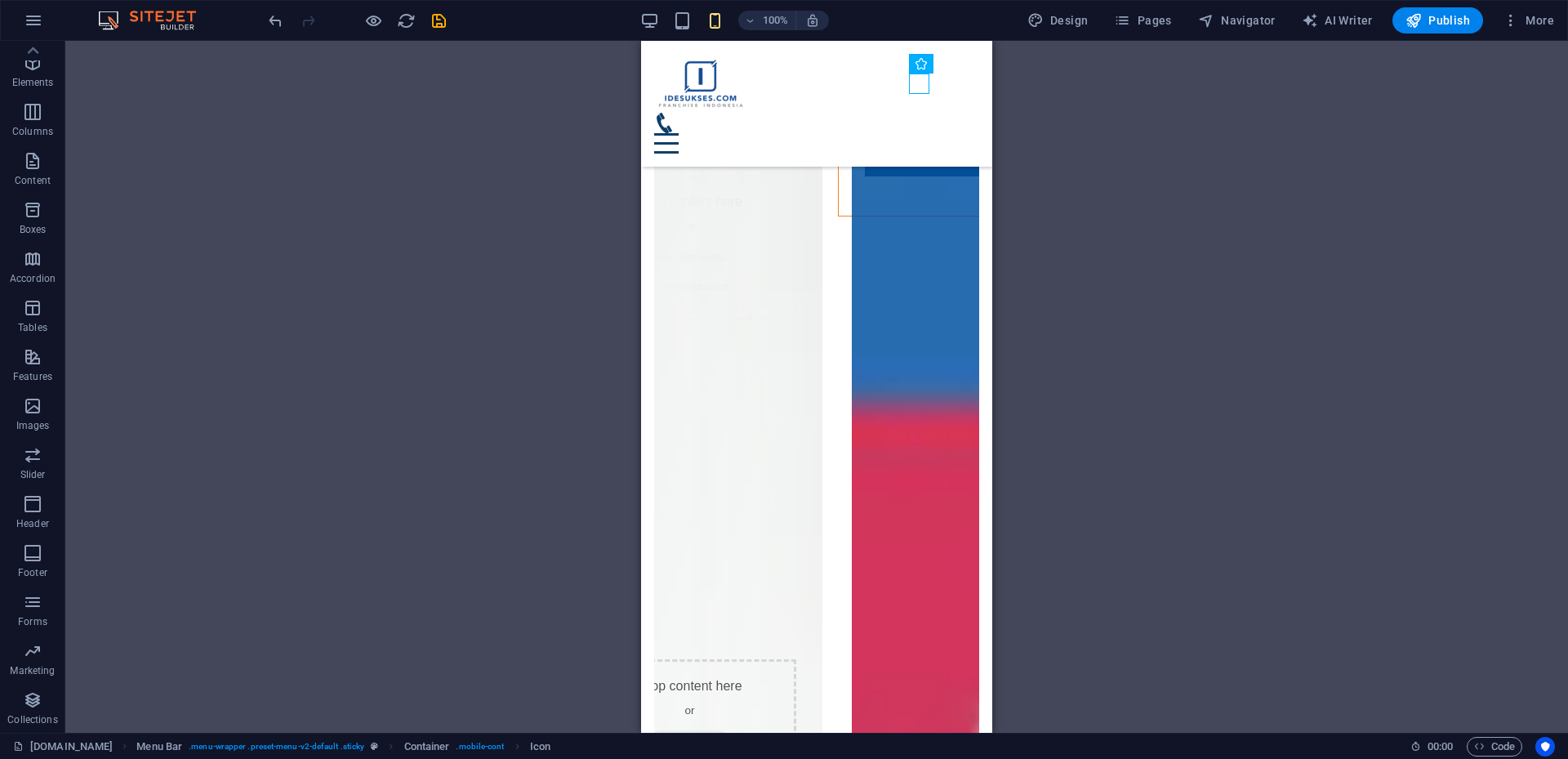
click at [449, 13] on div "100% Design Pages Navigator AI Writer Publish More" at bounding box center [912, 21] width 1295 height 26
click at [446, 17] on icon "save" at bounding box center [439, 21] width 19 height 19
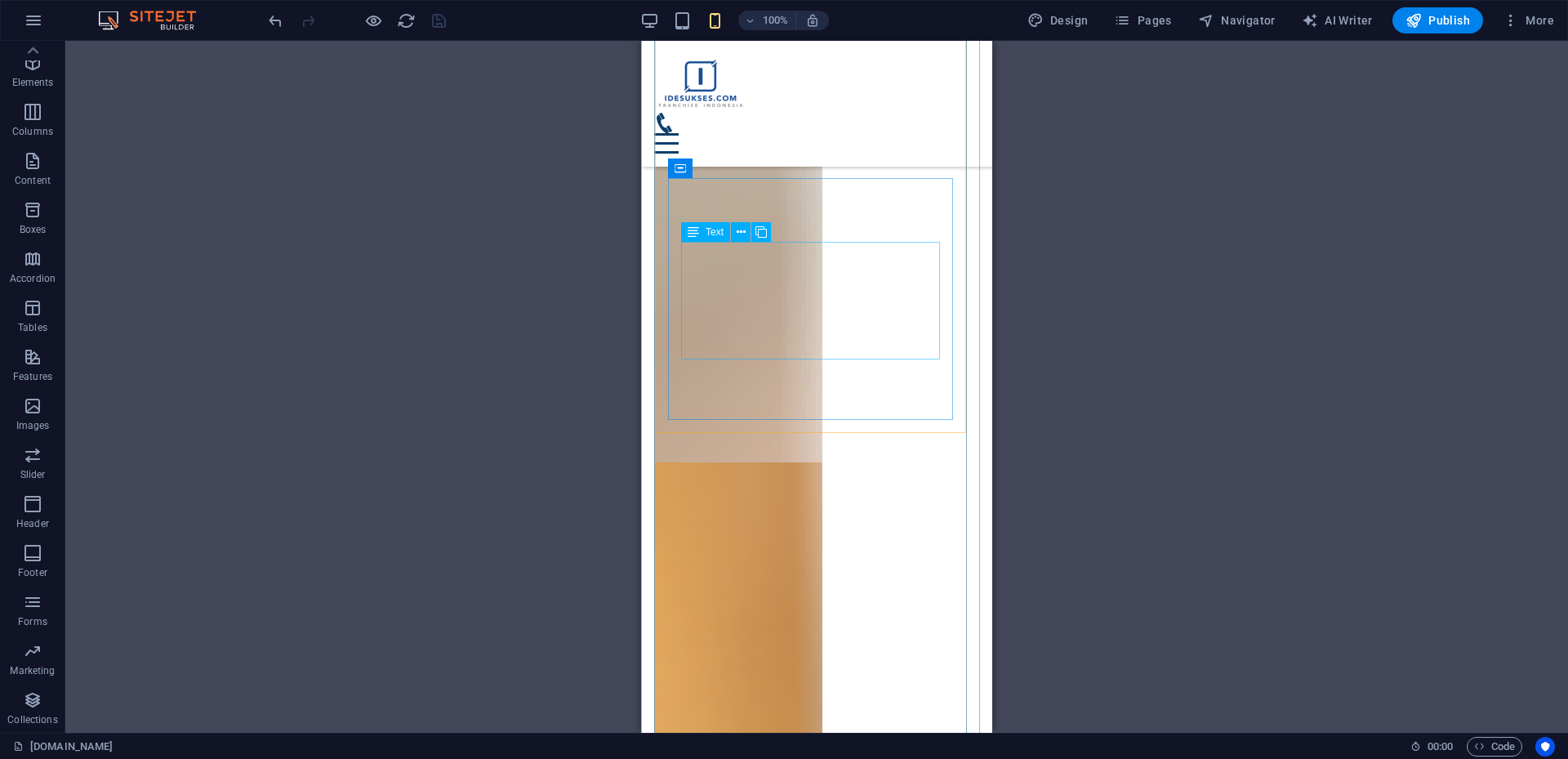
scroll to position [27994, 0]
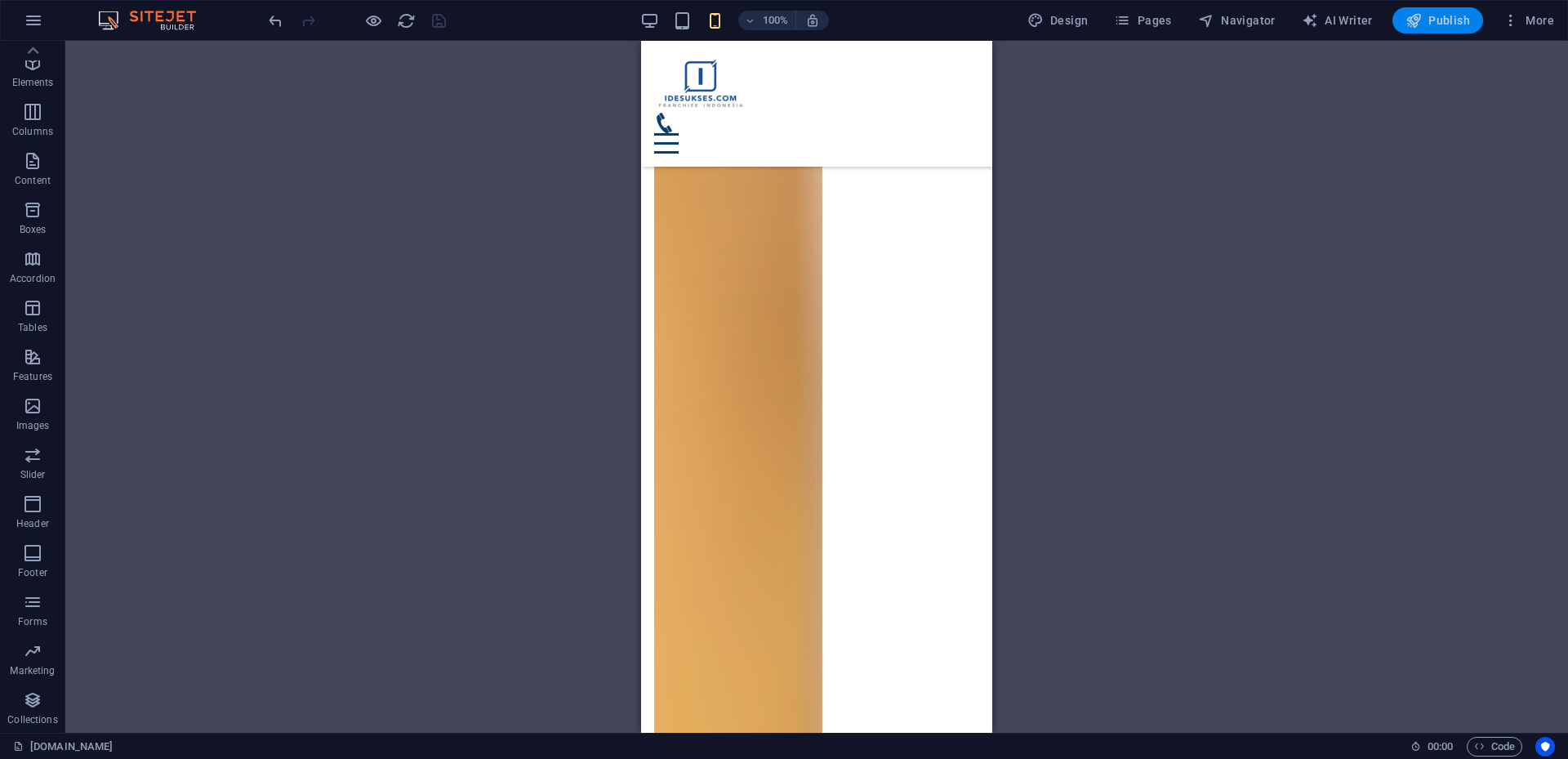
click at [1443, 19] on span "Publish" at bounding box center [1438, 20] width 64 height 16
